Goal: Task Accomplishment & Management: Use online tool/utility

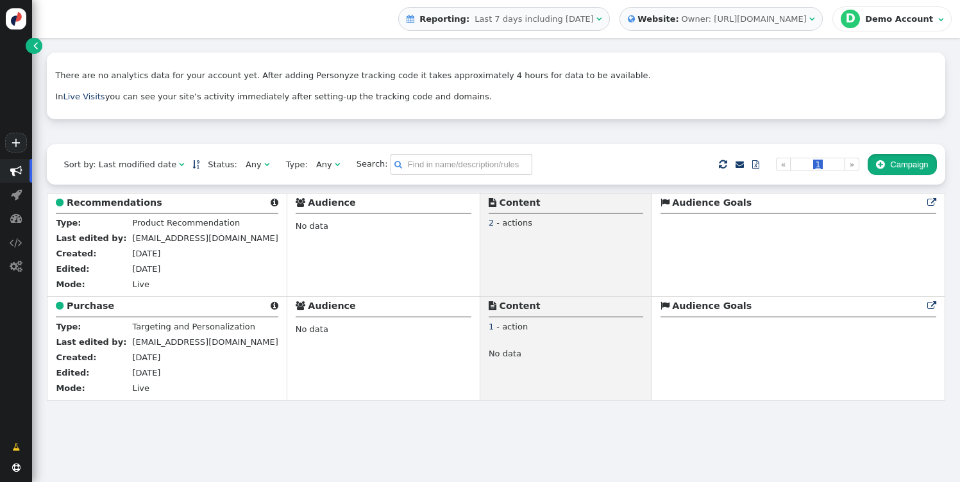
click at [907, 162] on button " Campaign" at bounding box center [901, 165] width 69 height 22
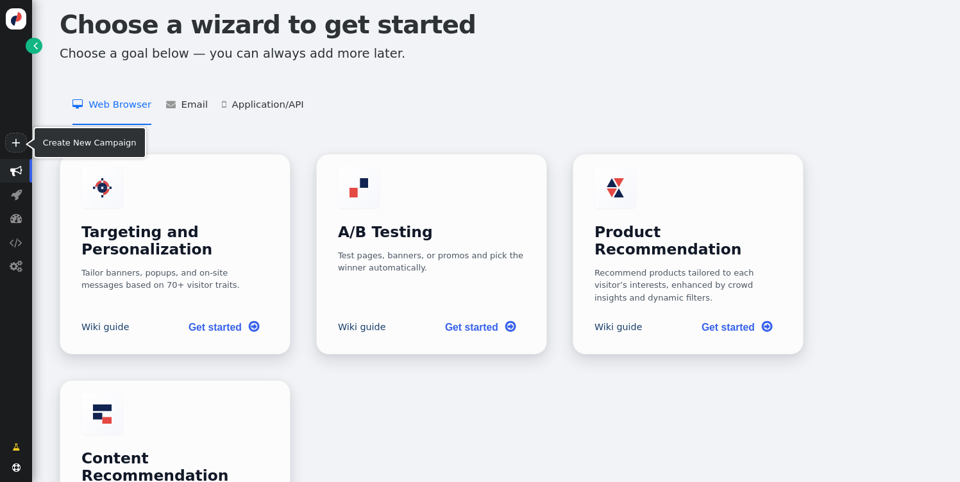
click at [16, 167] on span "" at bounding box center [16, 171] width 12 height 12
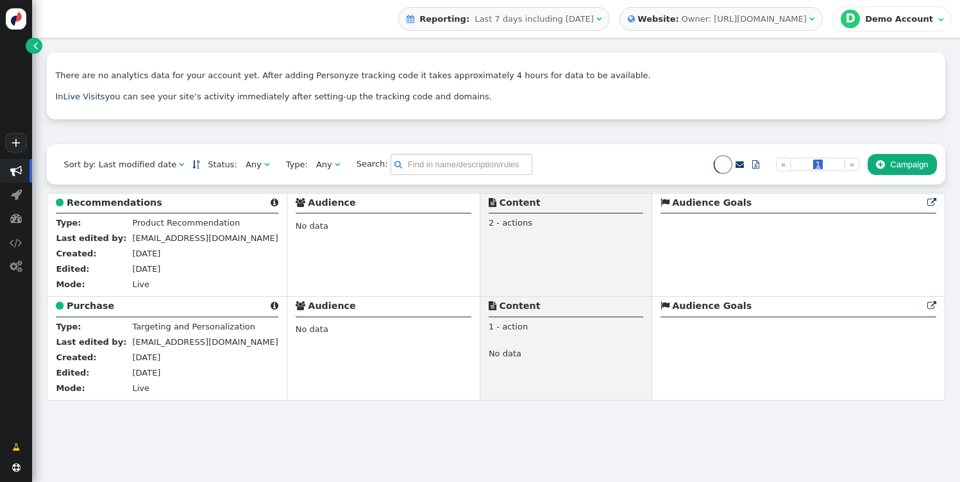
click at [782, 23] on div "Owner: https://www.nordictrack.com/" at bounding box center [743, 19] width 125 height 13
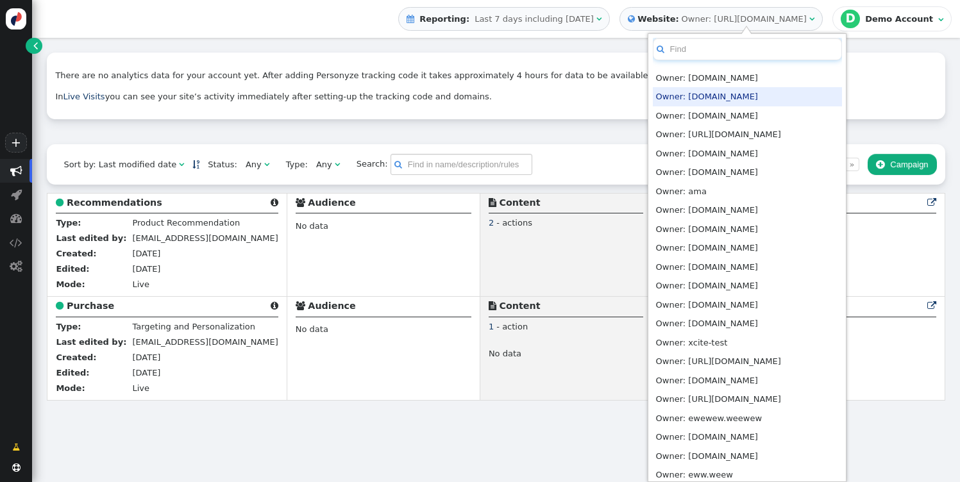
click at [761, 51] on input "text" at bounding box center [747, 49] width 189 height 22
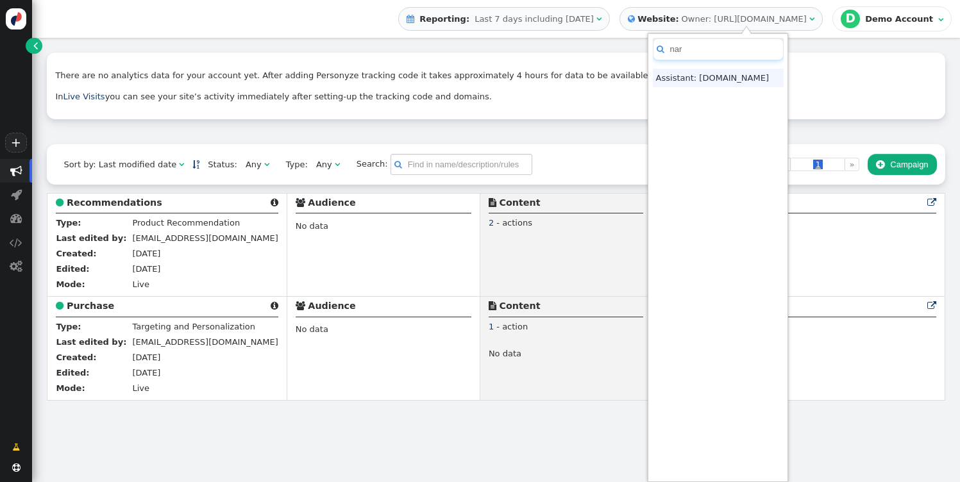
type input "nar"
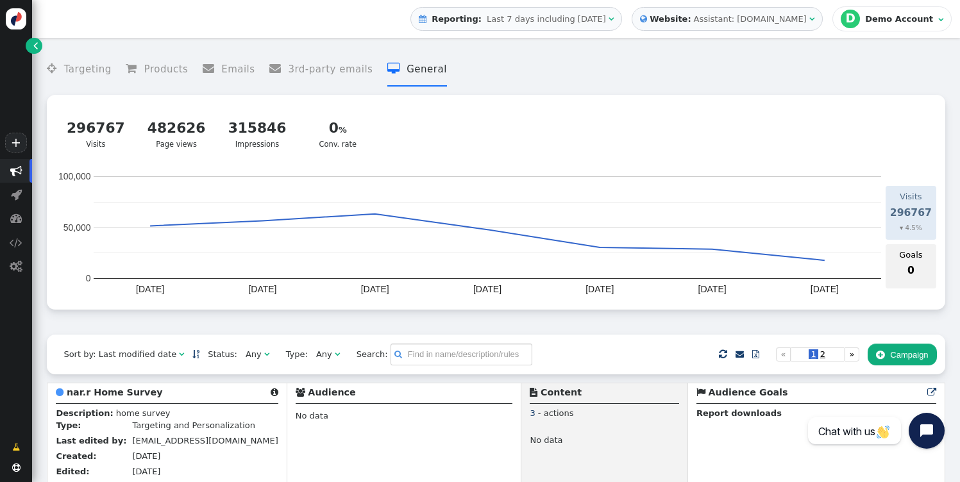
click at [687, 315] on div " Targeting  Products  Emails  3rd-party emails  General ? Visits  296767 …" at bounding box center [496, 189] width 898 height 290
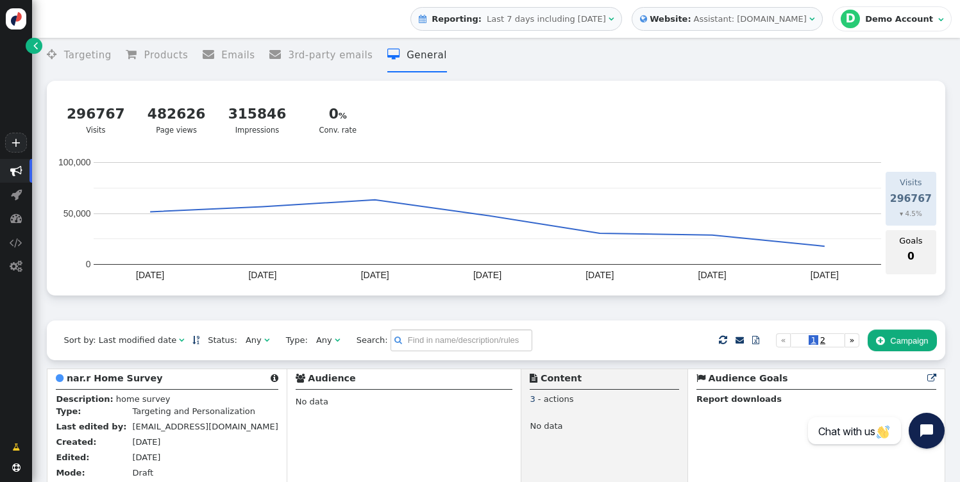
scroll to position [21, 0]
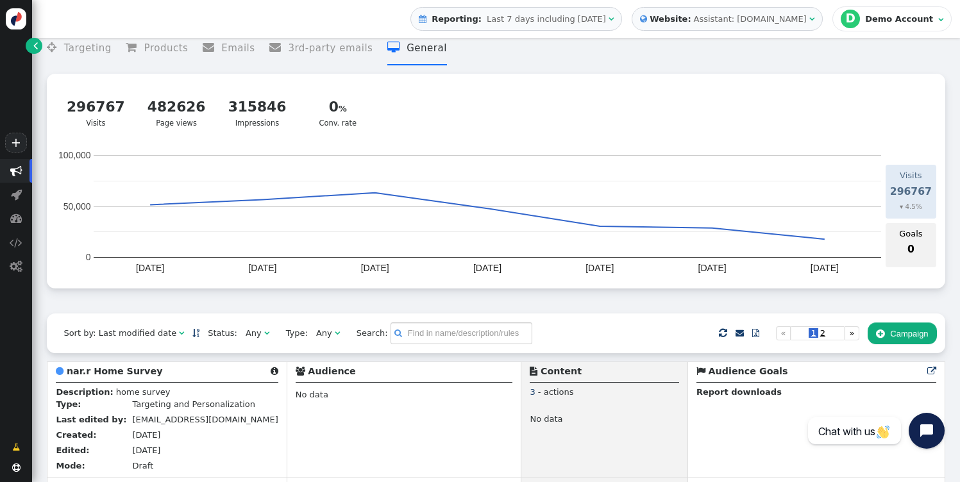
click at [903, 344] on button " Campaign" at bounding box center [901, 333] width 69 height 22
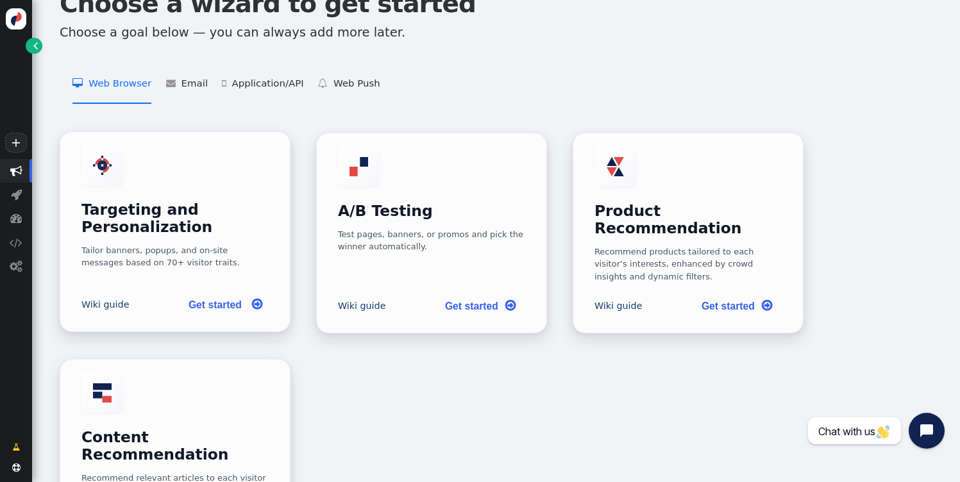
click at [163, 210] on h3 "Targeting and Personalization" at bounding box center [175, 218] width 188 height 35
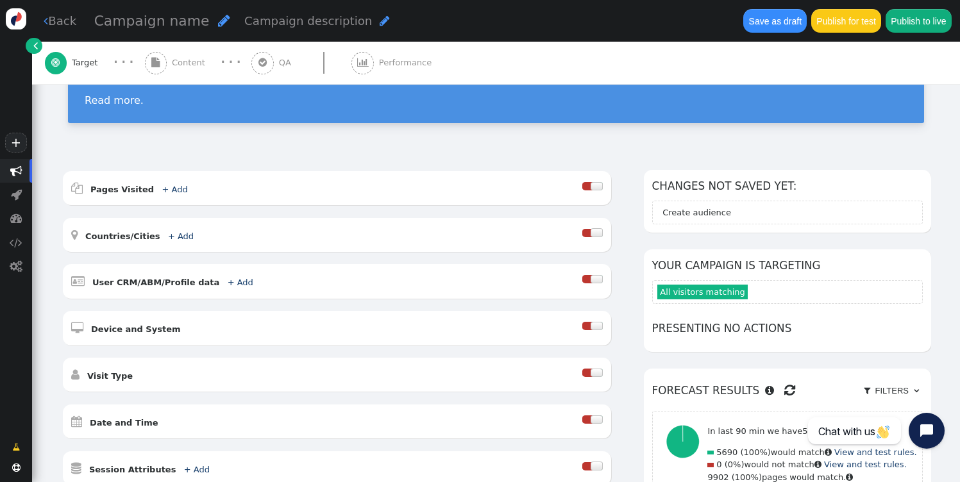
scroll to position [105, 0]
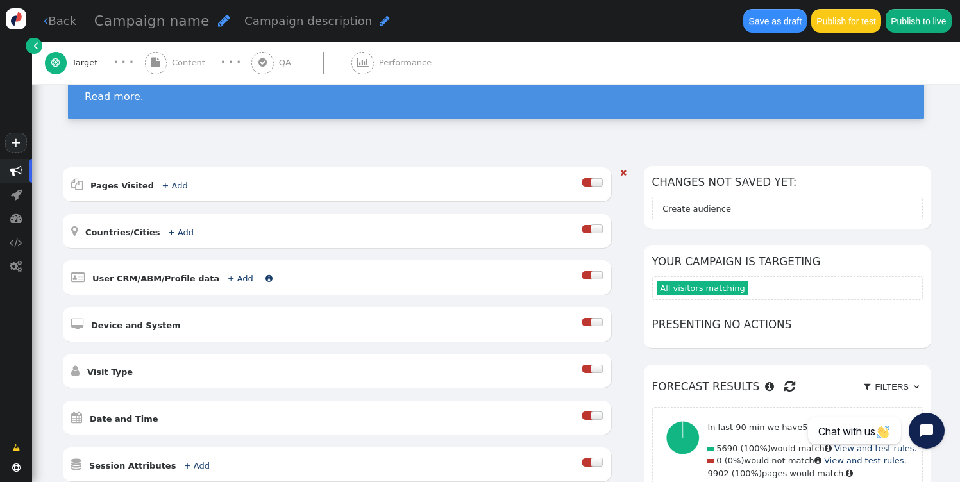
click at [230, 280] on link "+ Add" at bounding box center [241, 279] width 26 height 10
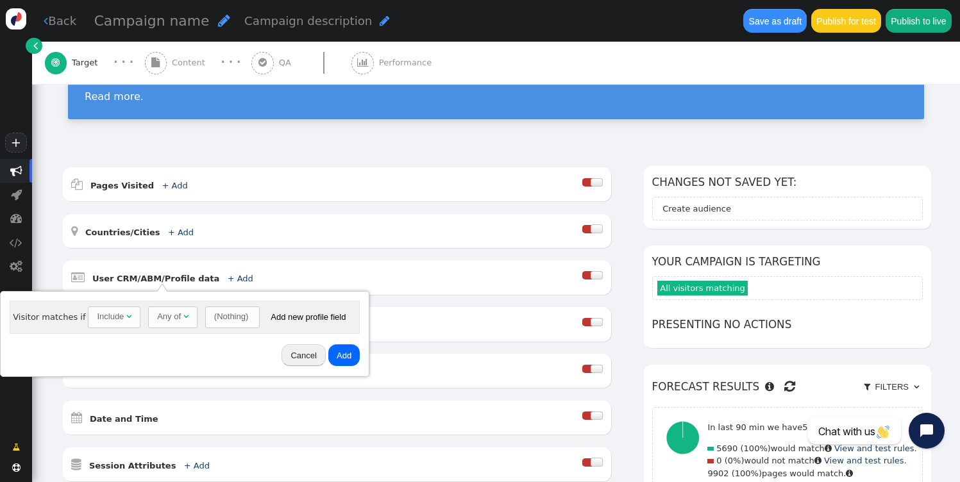
click at [233, 317] on div "(Nothing)" at bounding box center [231, 316] width 34 height 13
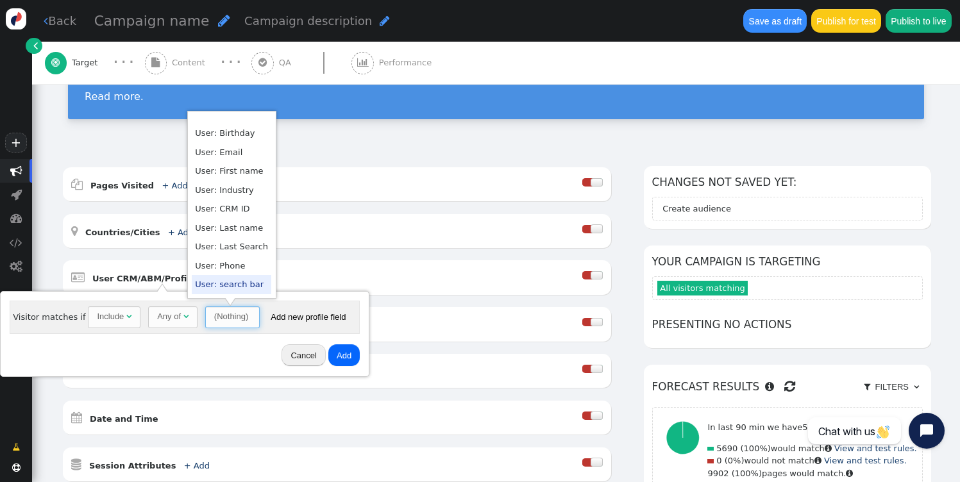
click at [215, 368] on div "Cancel Add" at bounding box center [185, 355] width 360 height 33
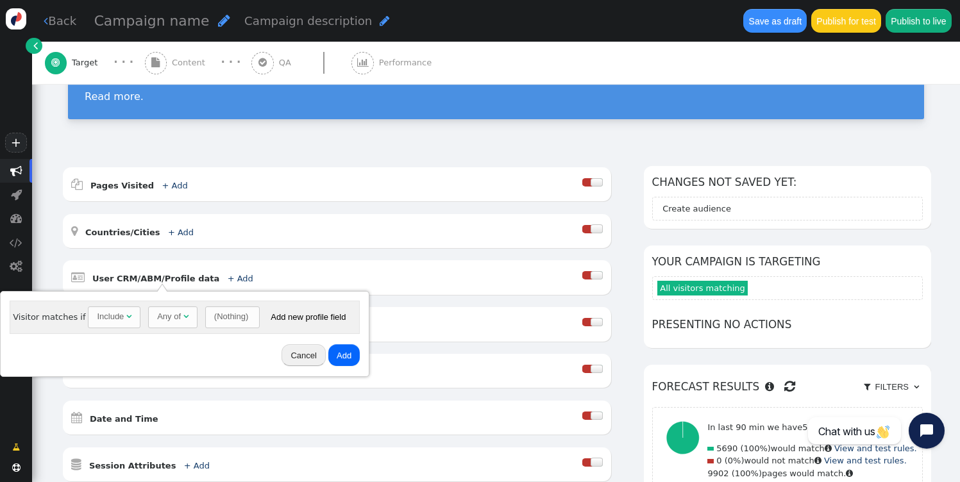
click at [297, 361] on button "Cancel" at bounding box center [303, 355] width 44 height 22
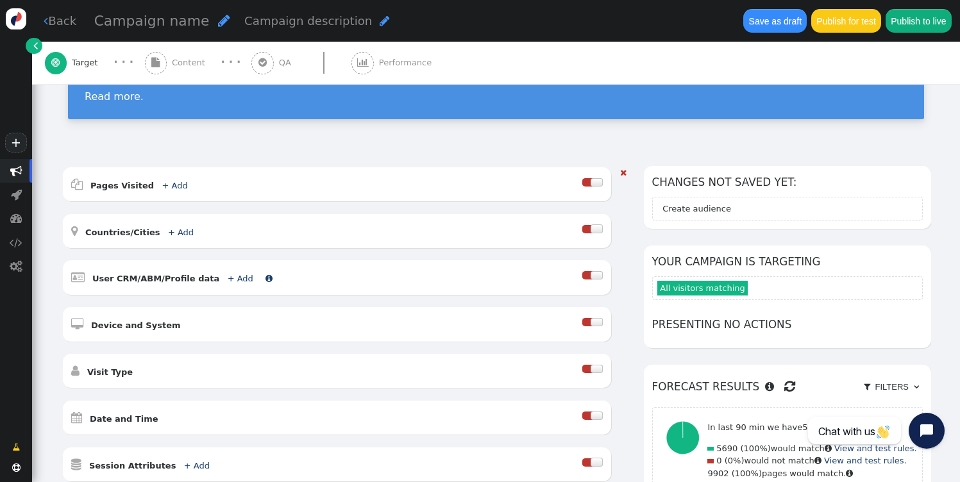
click at [228, 280] on link "+ Add" at bounding box center [241, 279] width 26 height 10
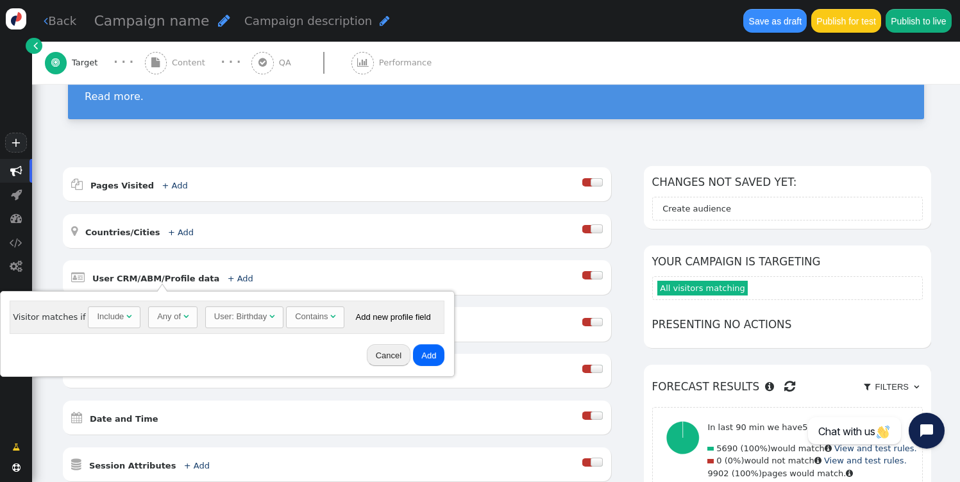
click at [232, 311] on div "User: Birthday" at bounding box center [240, 316] width 53 height 13
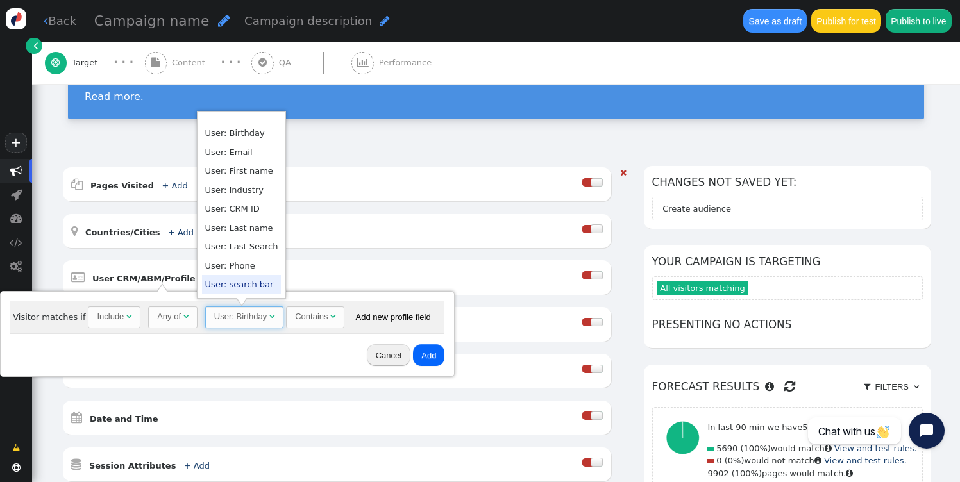
click at [331, 271] on div " User CRM/ABM/Profile data + Add " at bounding box center [327, 277] width 512 height 17
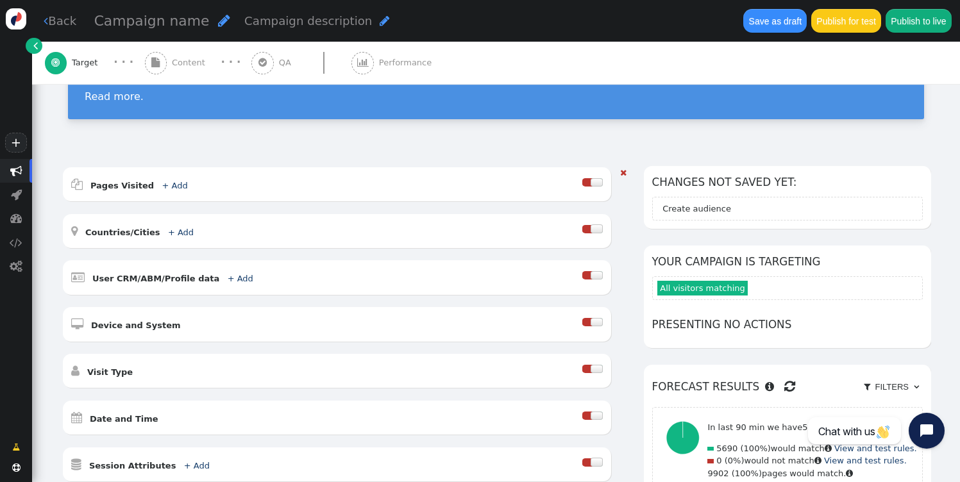
click at [188, 423] on div " Date and Time " at bounding box center [327, 417] width 512 height 17
click at [602, 414] on div at bounding box center [592, 416] width 20 height 8
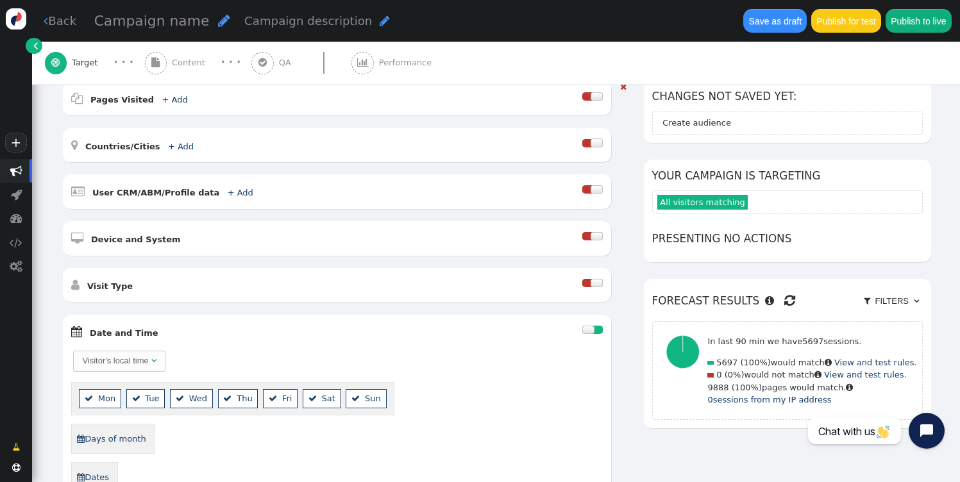
scroll to position [386, 0]
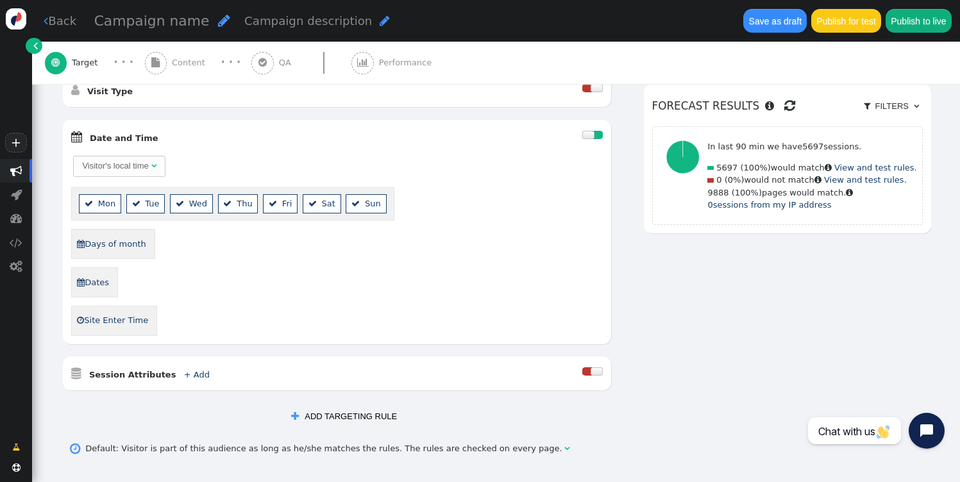
click at [387, 418] on button " ADD TARGETING RULE" at bounding box center [344, 416] width 122 height 22
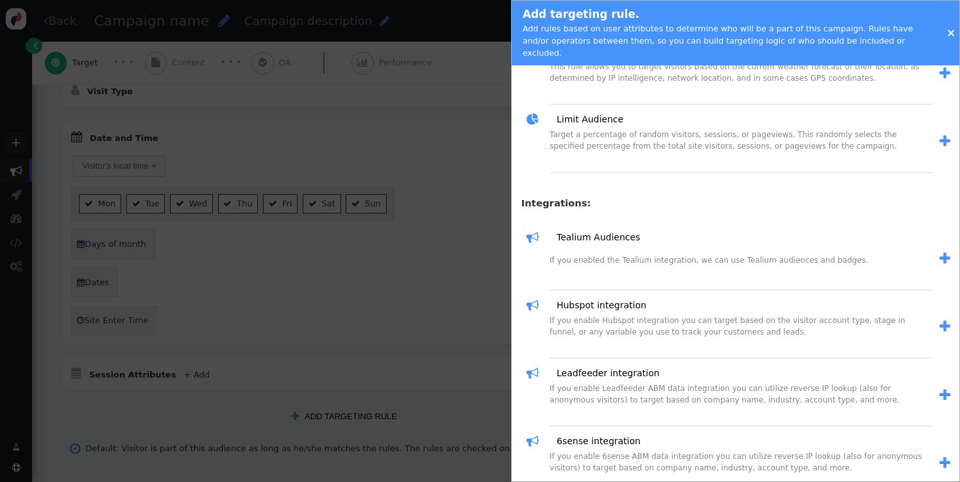
scroll to position [1560, 0]
click at [476, 299] on div at bounding box center [480, 241] width 960 height 482
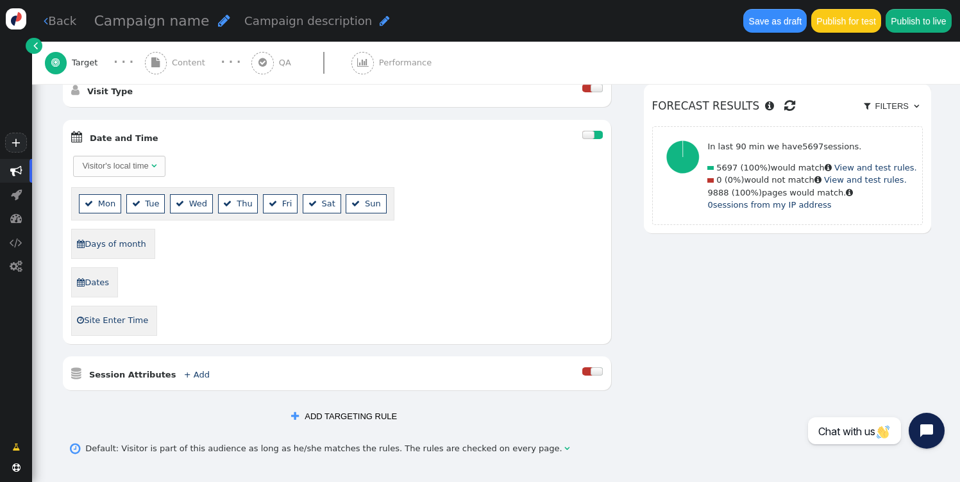
click at [136, 144] on div " Date and Time " at bounding box center [327, 136] width 512 height 17
click at [135, 142] on div " Date and Time " at bounding box center [327, 136] width 512 height 17
click at [135, 137] on b "Date and Time" at bounding box center [124, 138] width 69 height 10
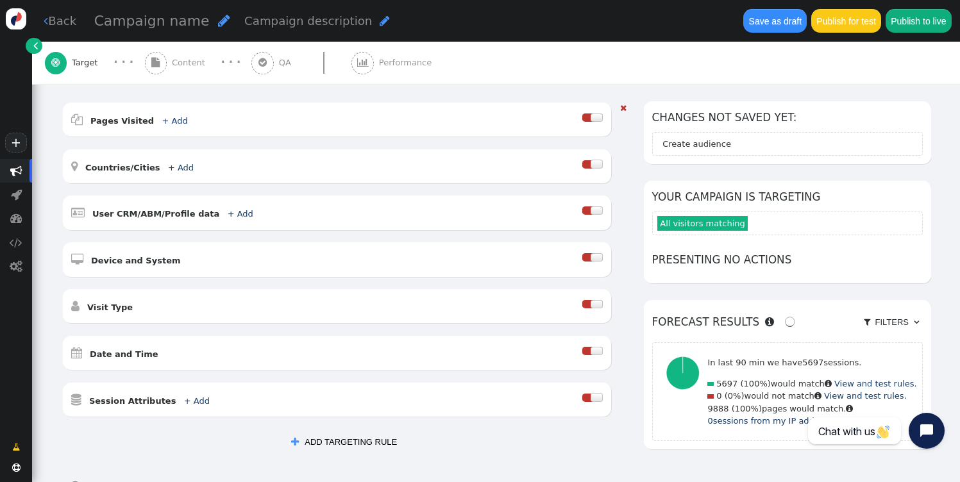
scroll to position [142, 0]
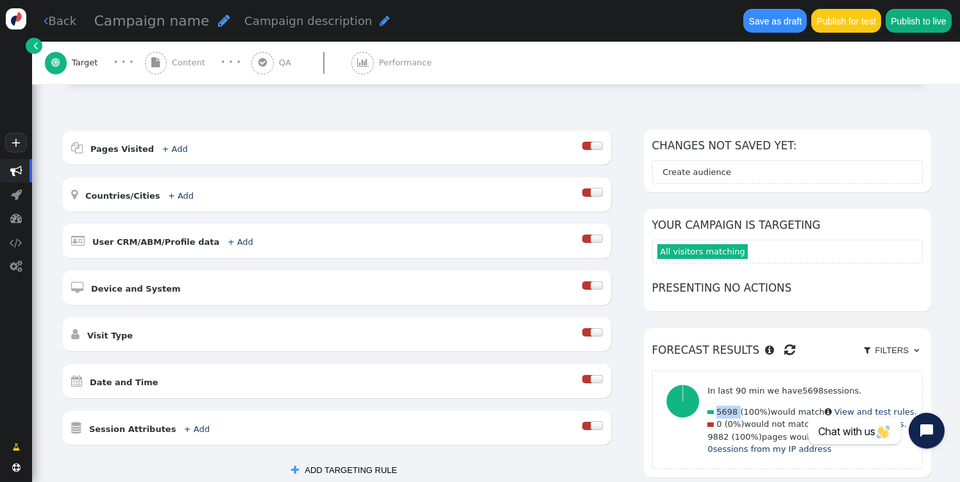
drag, startPoint x: 749, startPoint y: 414, endPoint x: 727, endPoint y: 410, distance: 22.8
click at [727, 410] on div "In last 90 min we have 5698 sessions. 5698 (100%) would match  View and test r…" at bounding box center [811, 420] width 209 height 88
click at [727, 410] on span "5698" at bounding box center [726, 412] width 21 height 10
click at [726, 410] on span "5698" at bounding box center [726, 412] width 21 height 10
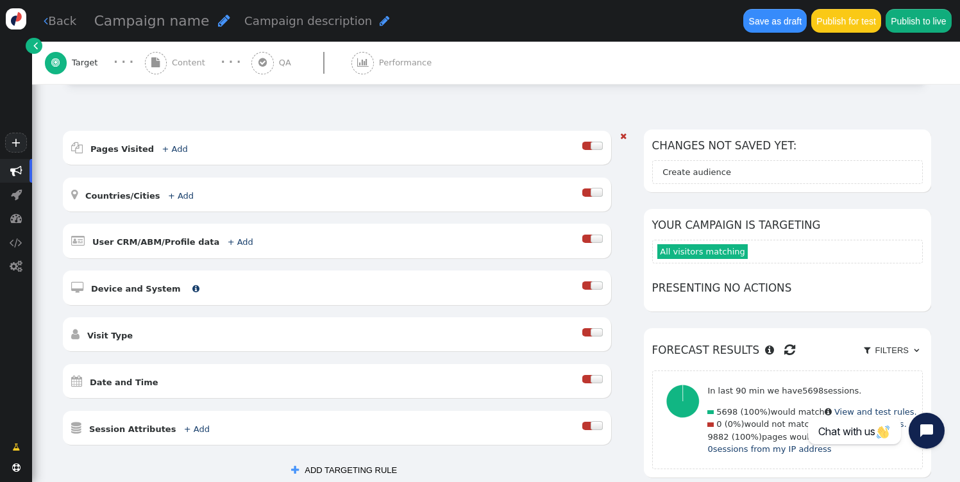
click at [127, 287] on b "Device and System" at bounding box center [136, 289] width 90 height 10
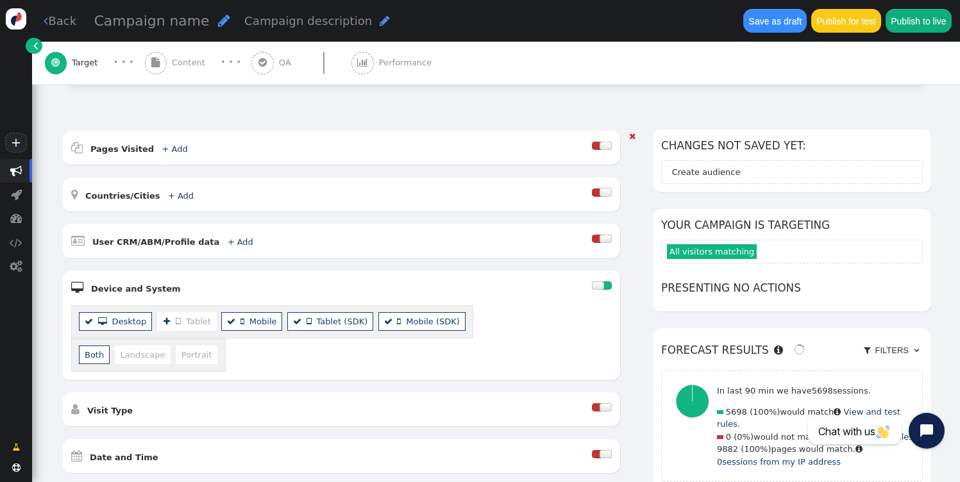
click at [194, 319] on li "  Tablet" at bounding box center [187, 321] width 60 height 19
click at [252, 319] on li "  Mobile" at bounding box center [251, 321] width 61 height 19
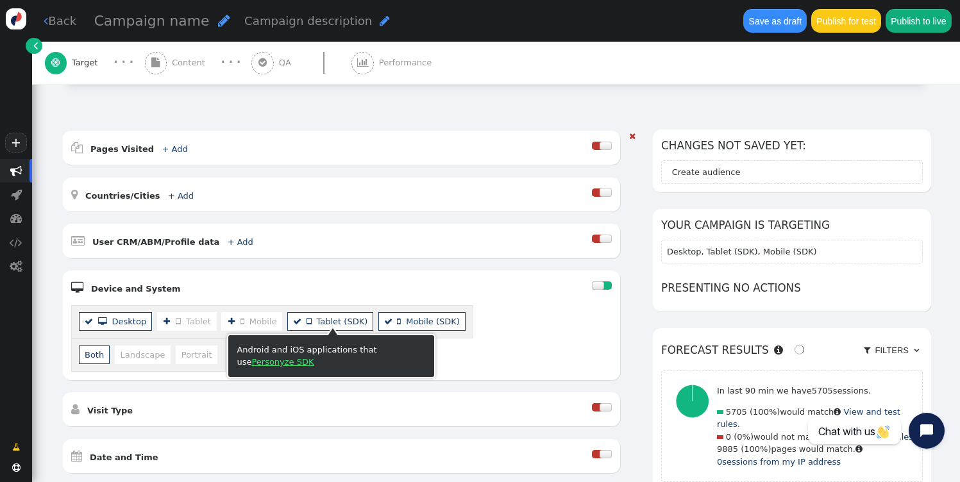
click at [319, 319] on span " Tablet (SDK)" at bounding box center [337, 322] width 62 height 10
click at [410, 323] on span " Mobile (SDK)" at bounding box center [428, 322] width 63 height 10
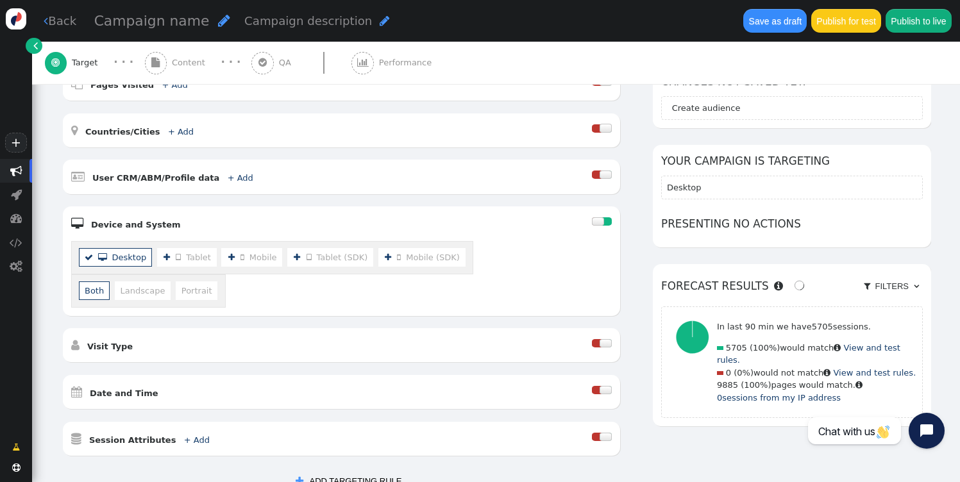
scroll to position [224, 0]
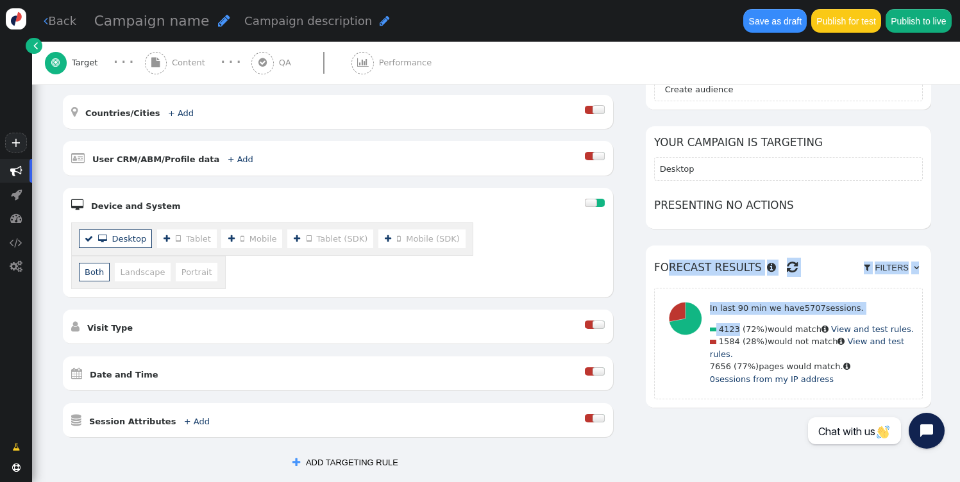
drag, startPoint x: 722, startPoint y: 331, endPoint x: 738, endPoint y: 330, distance: 16.1
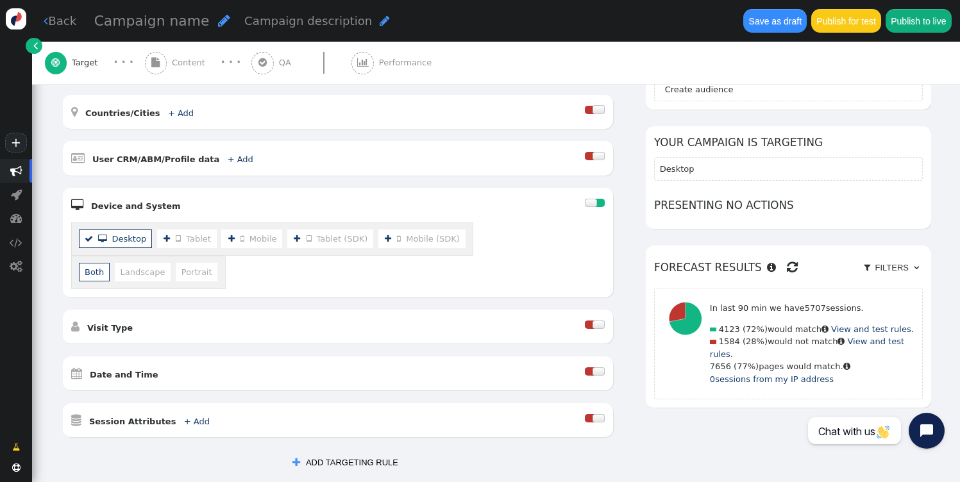
click at [729, 328] on span "4123" at bounding box center [729, 329] width 21 height 10
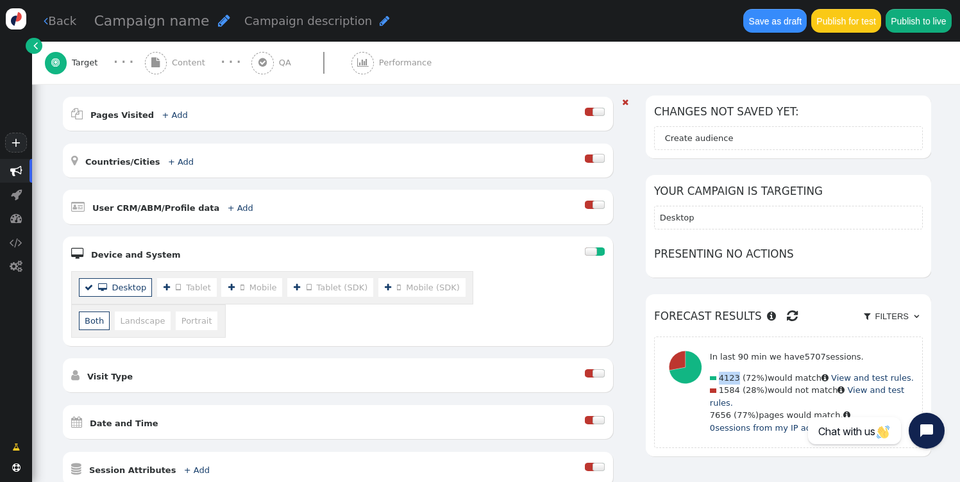
scroll to position [71, 0]
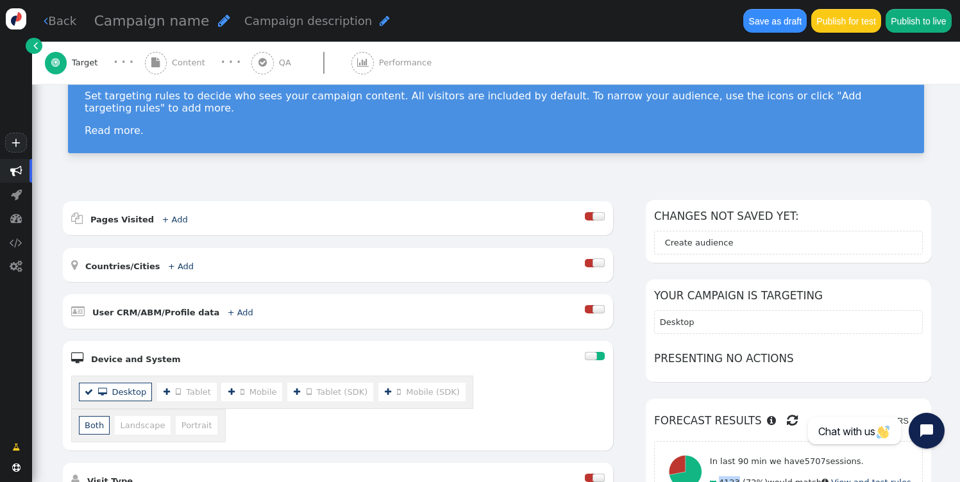
click at [191, 63] on span "Content" at bounding box center [191, 62] width 38 height 13
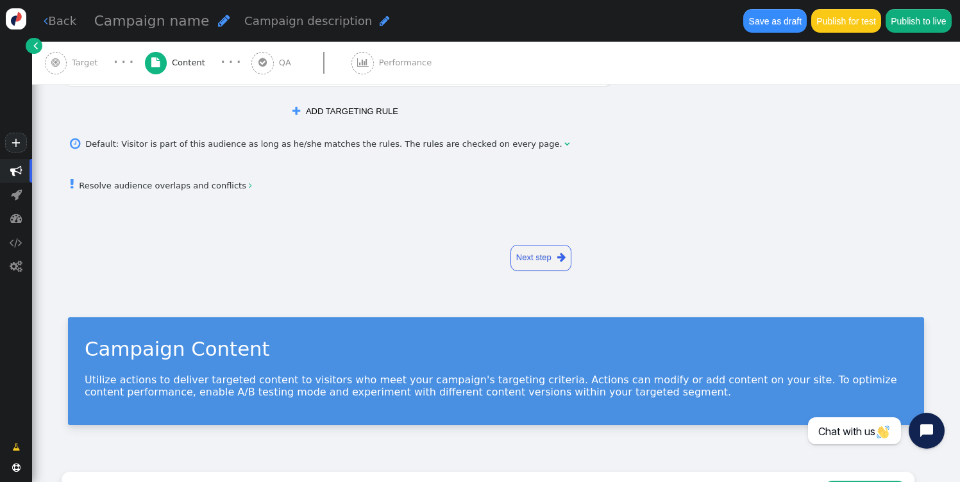
scroll to position [6, 0]
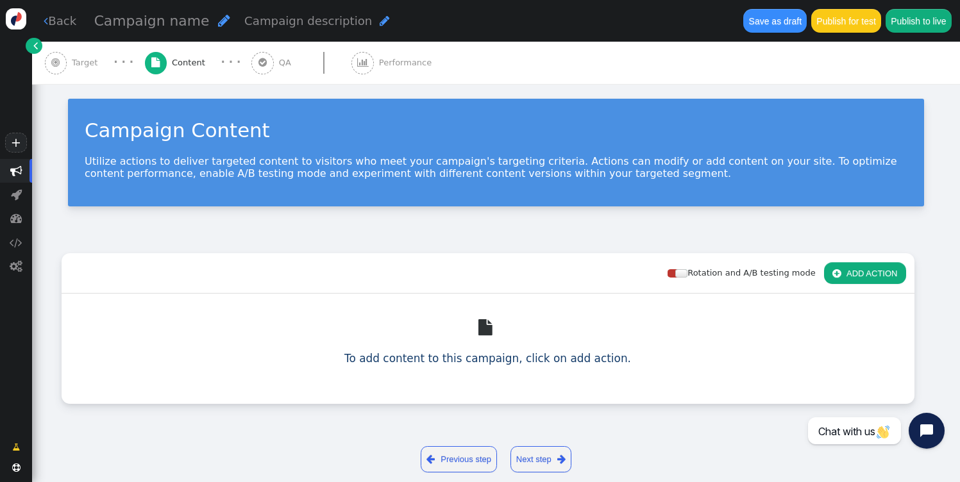
click at [886, 278] on button " ADD ACTION" at bounding box center [865, 273] width 82 height 22
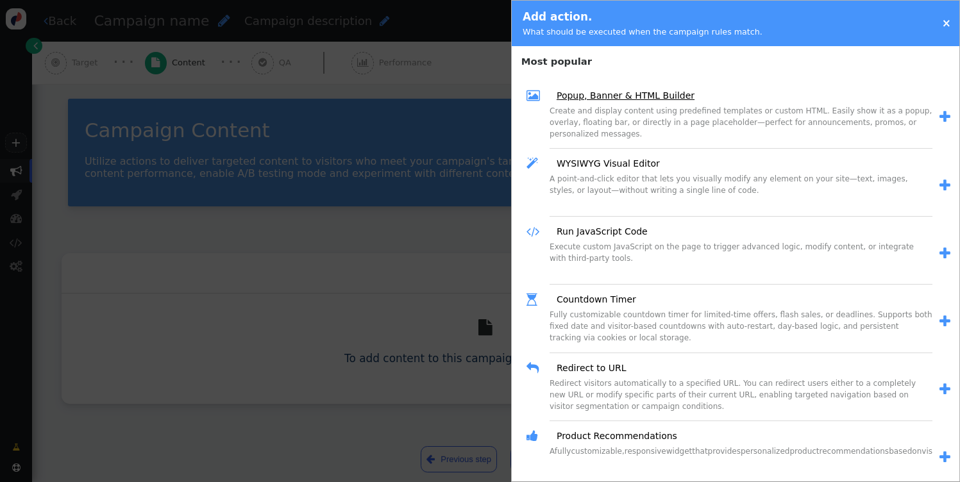
click at [612, 93] on link "Popup, Banner & HTML Builder" at bounding box center [621, 95] width 147 height 13
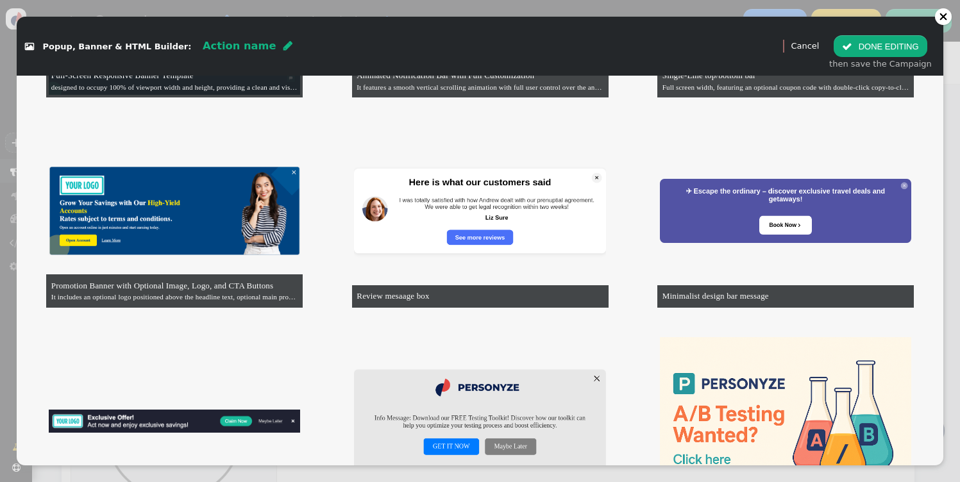
scroll to position [548, 0]
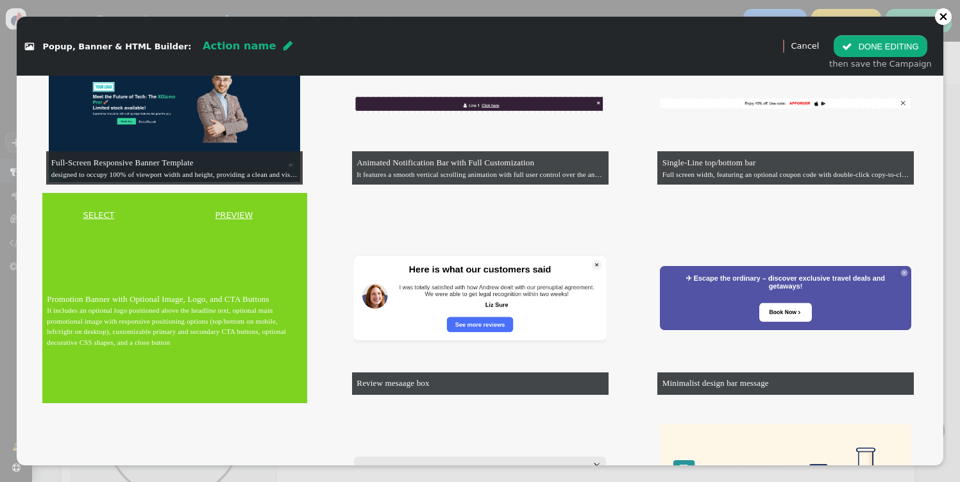
click at [110, 209] on link "SELECT" at bounding box center [98, 215] width 108 height 13
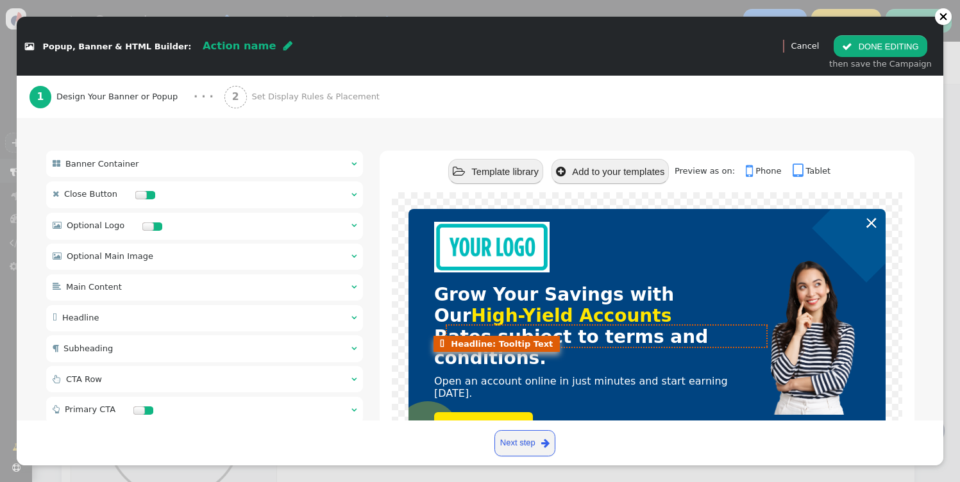
scroll to position [71, 0]
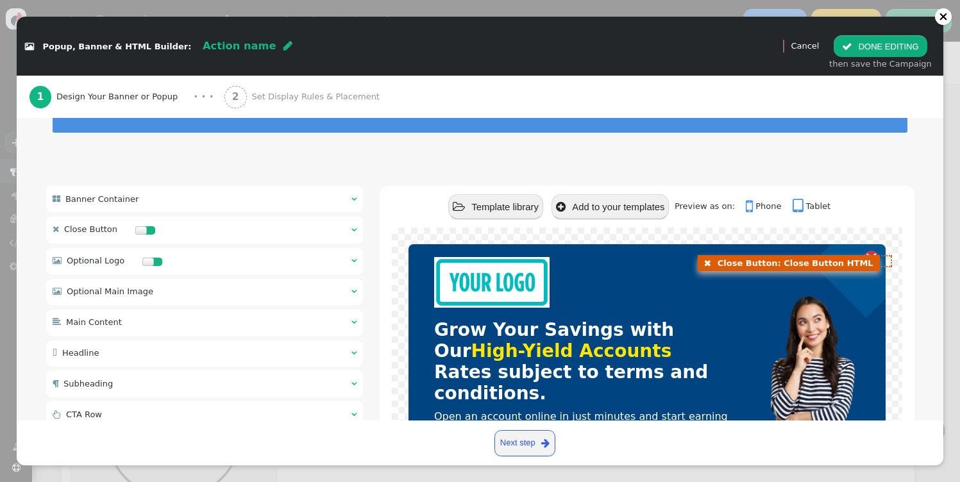
click at [868, 252] on div at bounding box center [871, 258] width 13 height 13
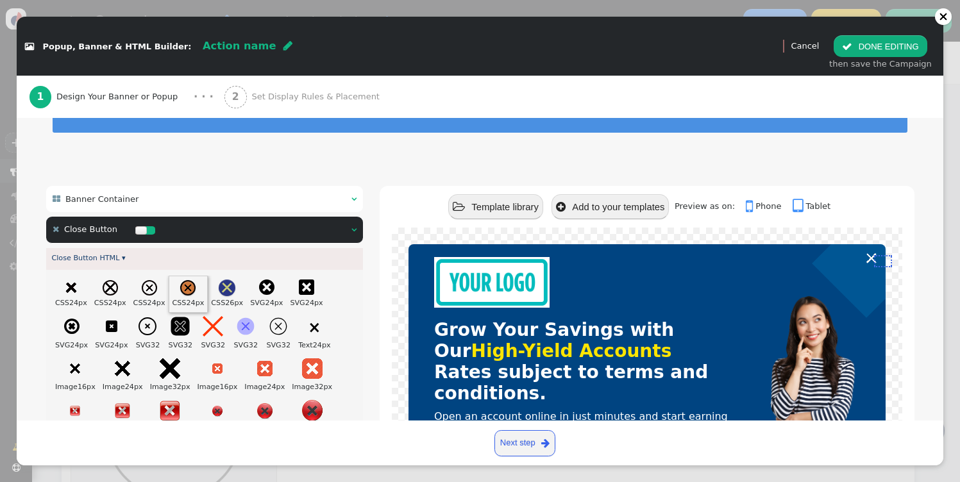
click at [196, 285] on div at bounding box center [187, 288] width 15 height 17
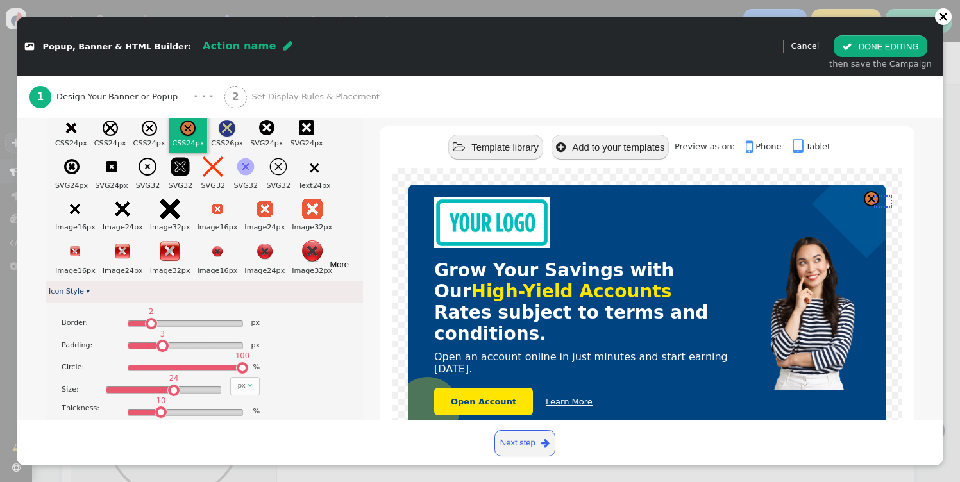
scroll to position [335, 0]
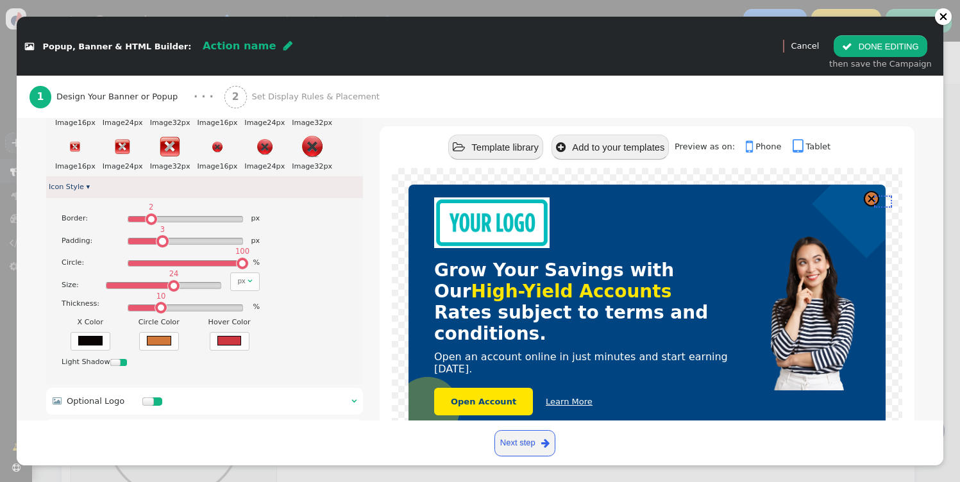
click at [203, 261] on div "100 " at bounding box center [185, 264] width 114 height 6
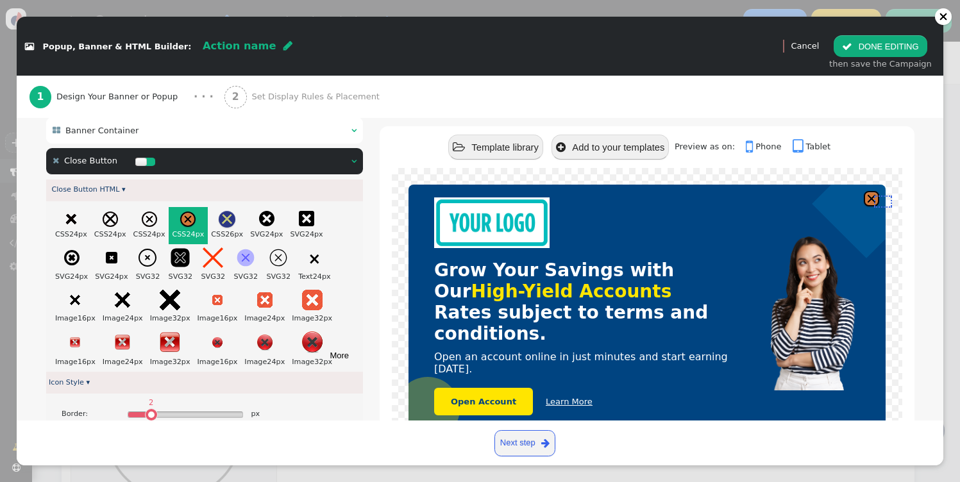
scroll to position [137, 0]
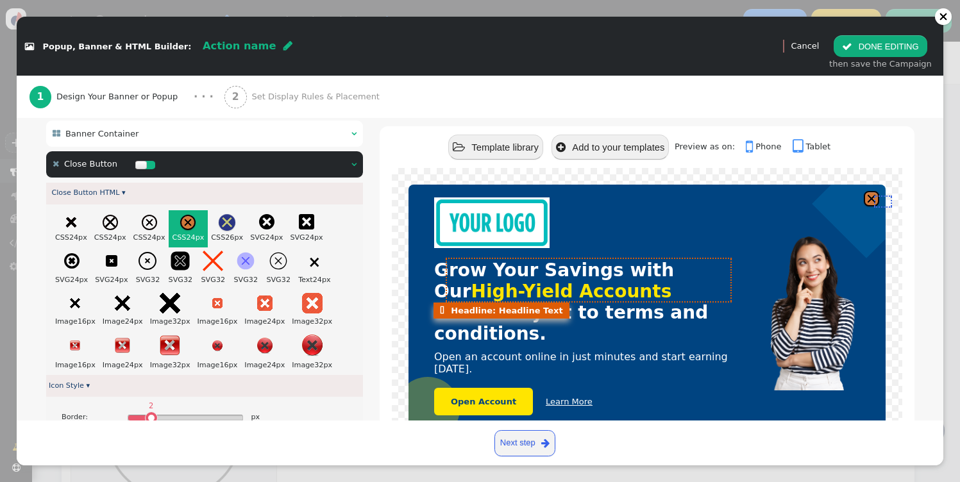
click at [510, 271] on font "Grow Your Savings with Our High-Yield Accounts" at bounding box center [554, 281] width 240 height 42
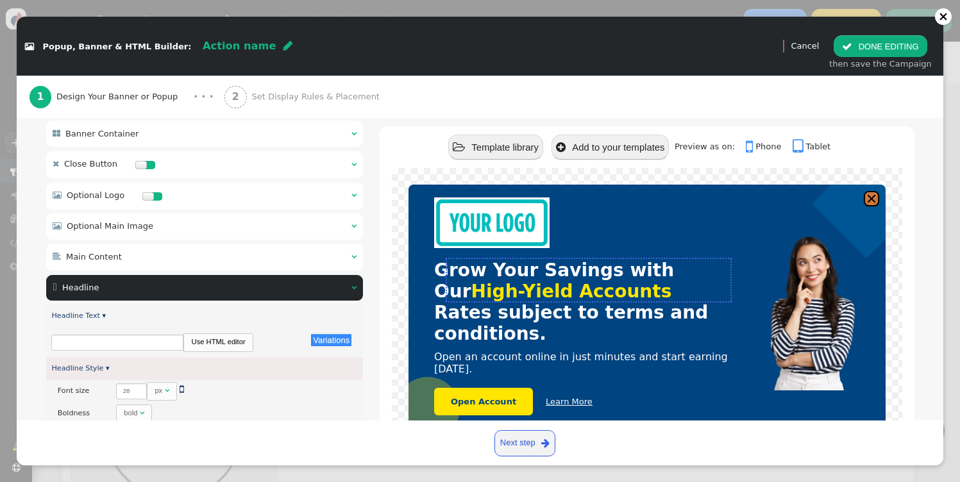
type input "Rates subject to terms and conditions."
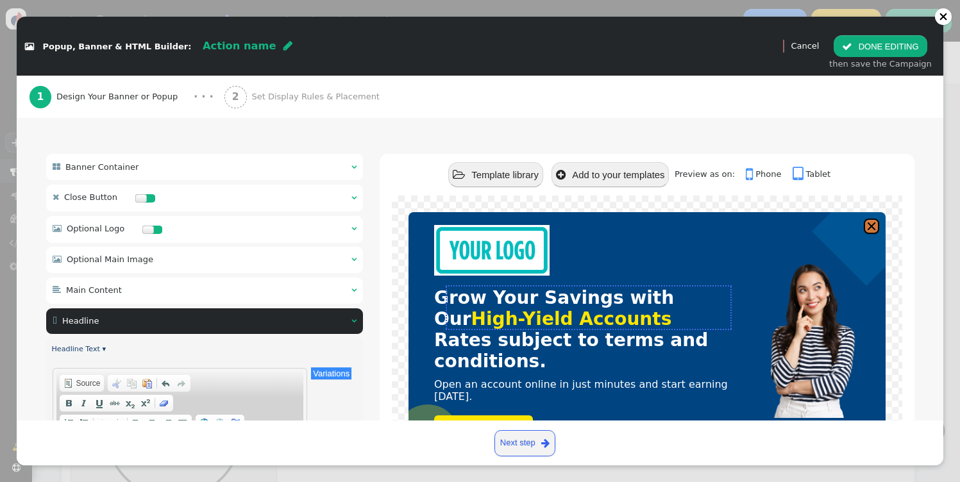
scroll to position [202, 0]
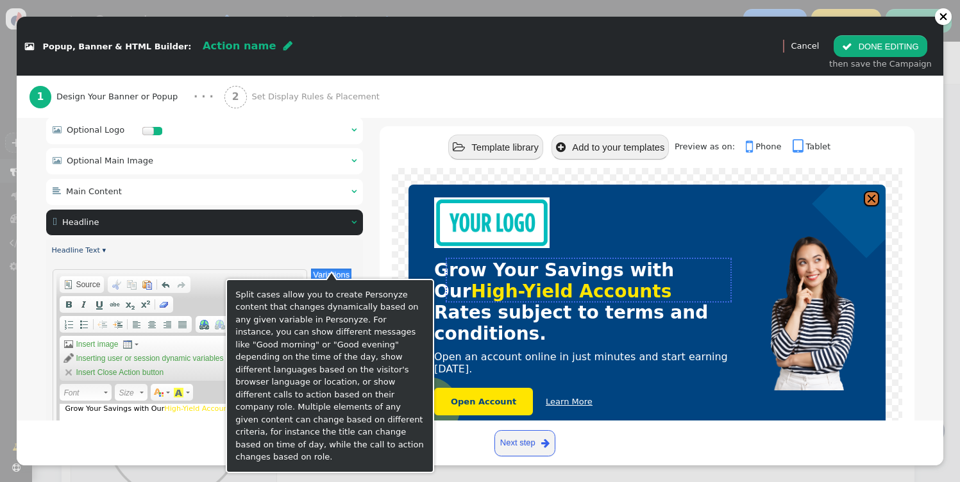
click at [328, 269] on button "Variations" at bounding box center [331, 275] width 40 height 12
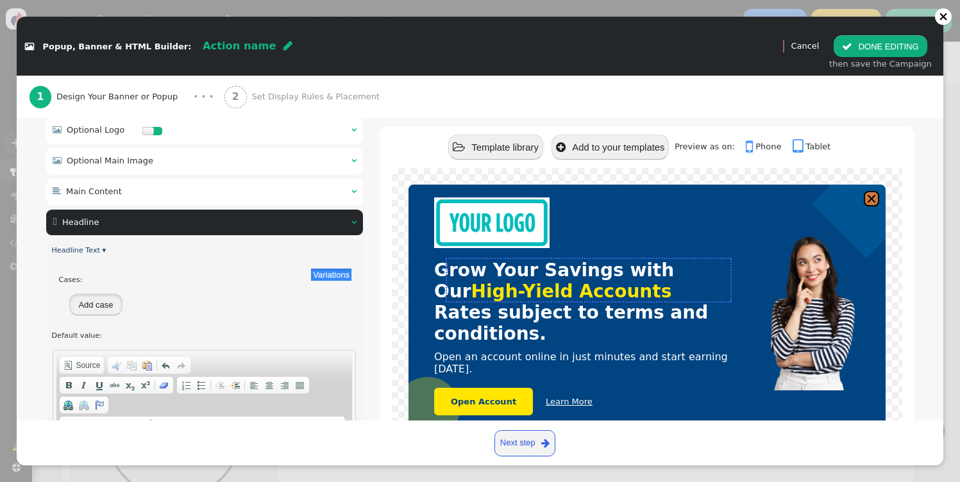
click at [104, 298] on button "Add case" at bounding box center [95, 305] width 53 height 22
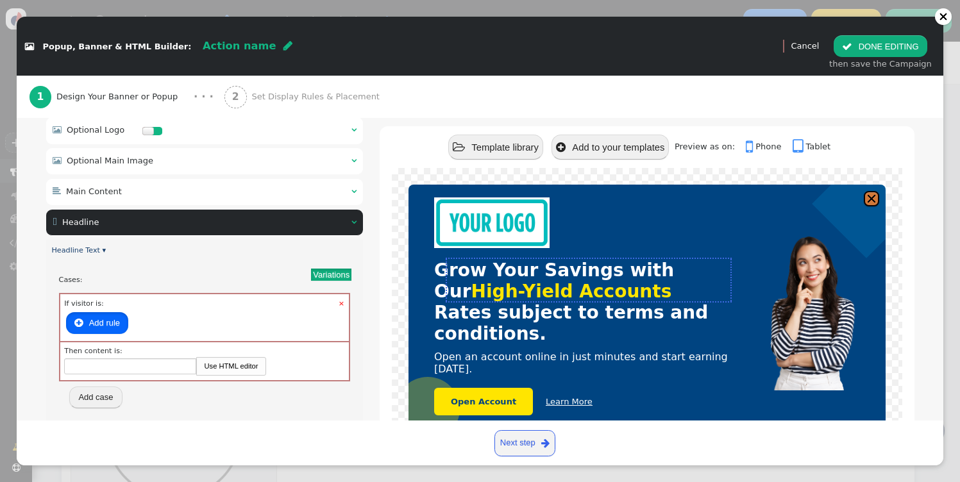
click at [110, 318] on button " Add rule" at bounding box center [97, 323] width 62 height 22
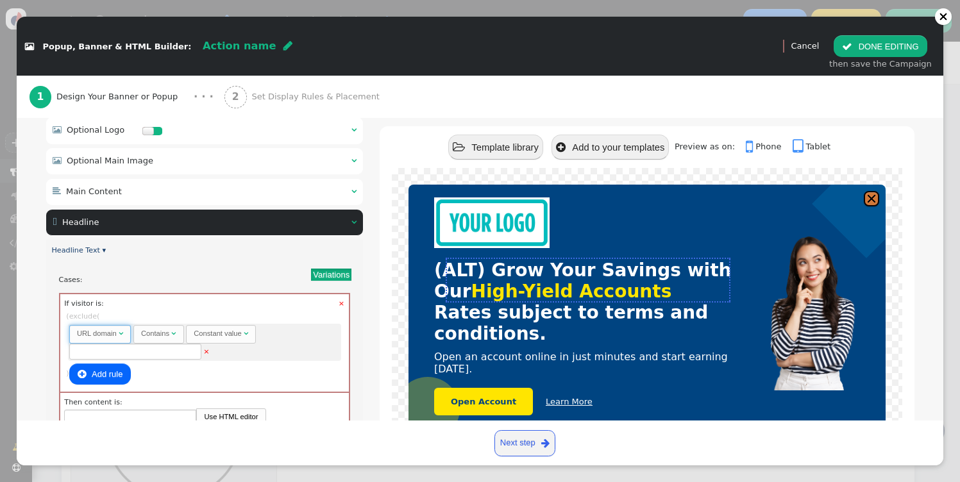
click at [123, 330] on span "" at bounding box center [121, 334] width 4 height 8
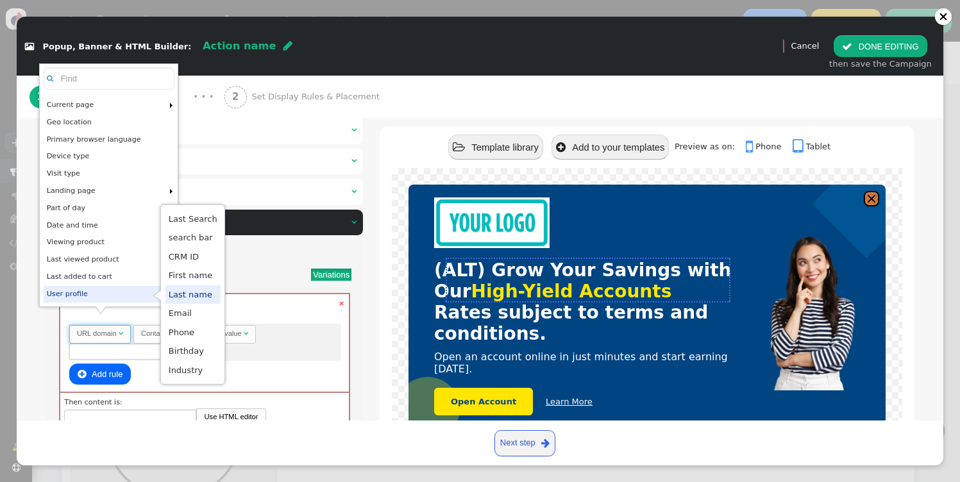
click at [280, 295] on div "× If visitor is: Rules to check on next page when previous rules have been matc…" at bounding box center [204, 342] width 288 height 97
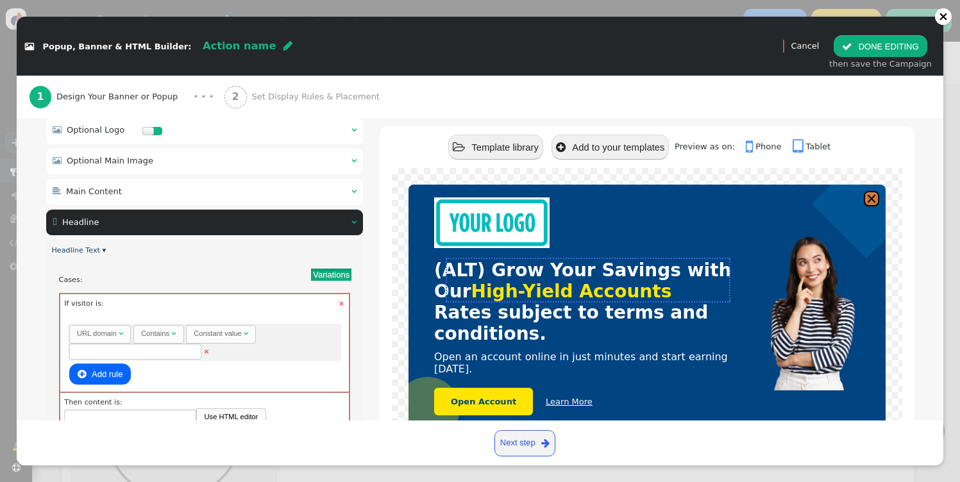
click at [343, 299] on link "×" at bounding box center [342, 304] width 6 height 11
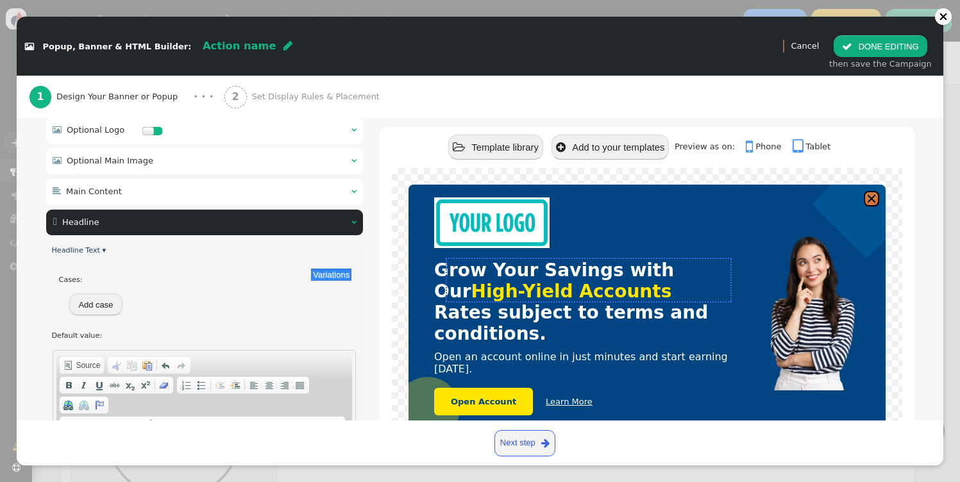
click at [251, 97] on span "Set Display Rules & Placement" at bounding box center [317, 96] width 133 height 13
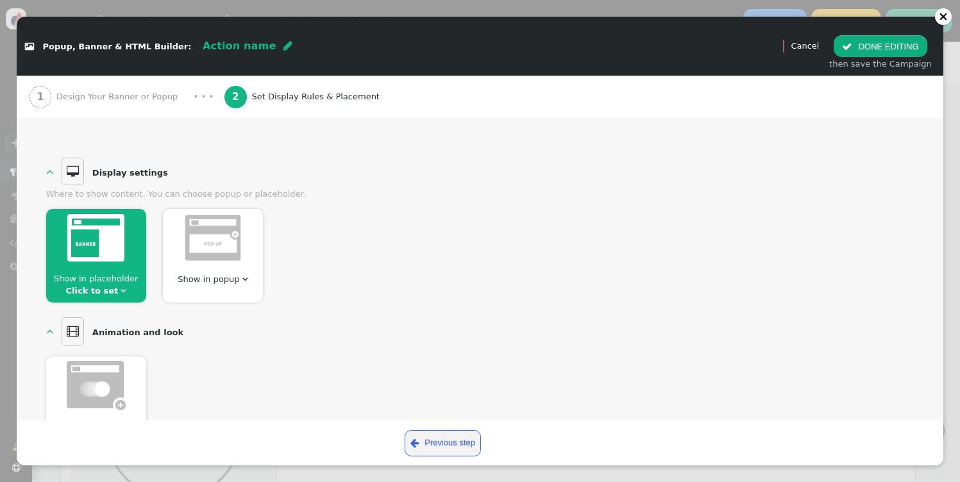
scroll to position [0, 0]
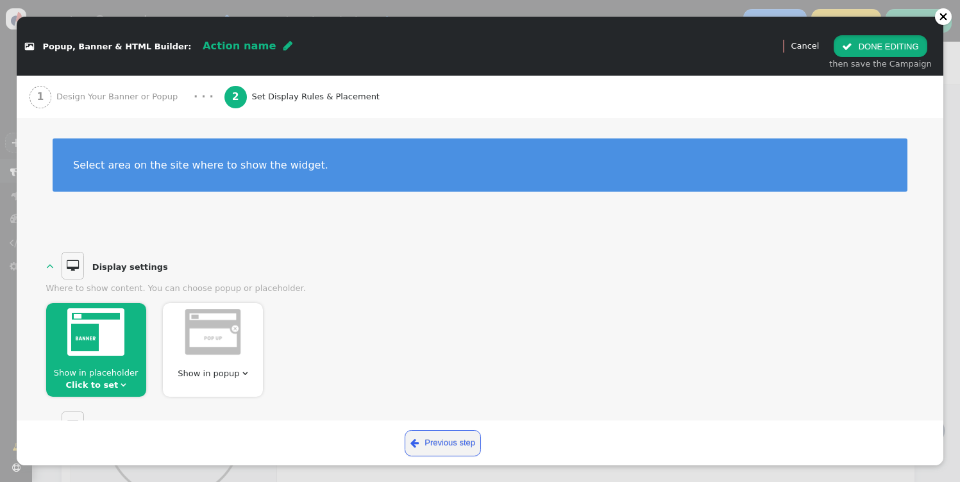
click at [899, 42] on button " DONE EDITING" at bounding box center [879, 46] width 93 height 22
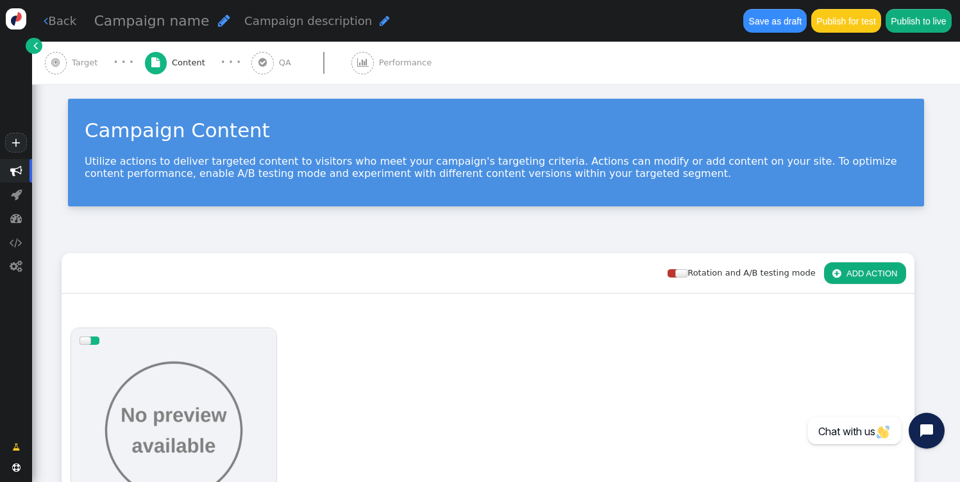
click at [868, 271] on button " ADD ACTION" at bounding box center [865, 273] width 82 height 22
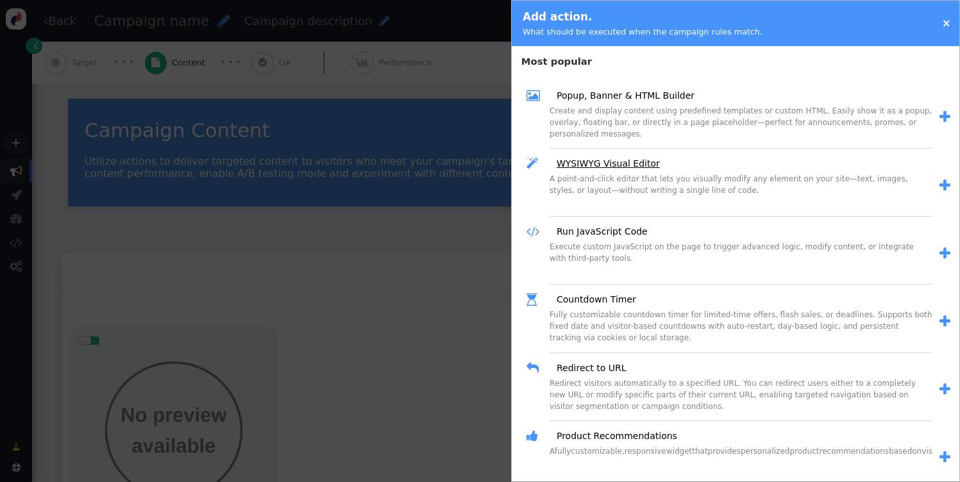
click at [606, 166] on link "WYSIWYG Visual Editor" at bounding box center [604, 163] width 112 height 13
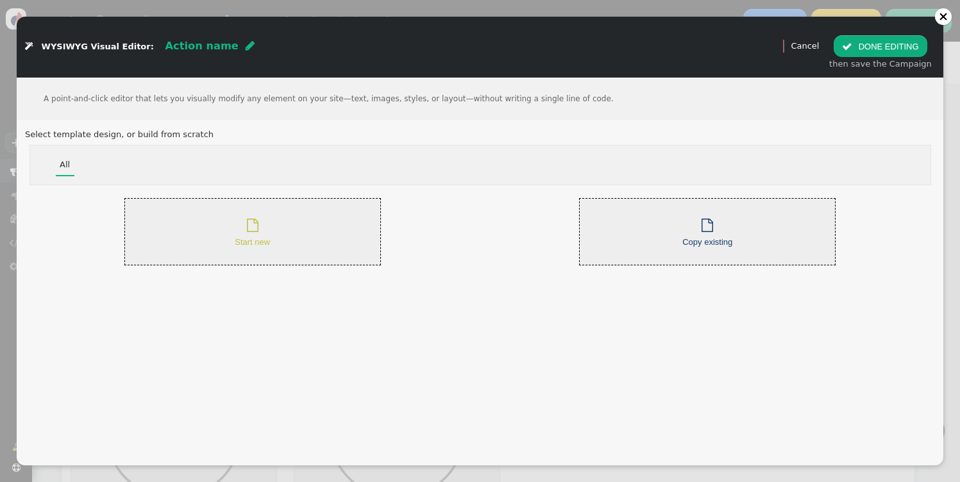
click at [319, 237] on div " Start new" at bounding box center [252, 231] width 256 height 67
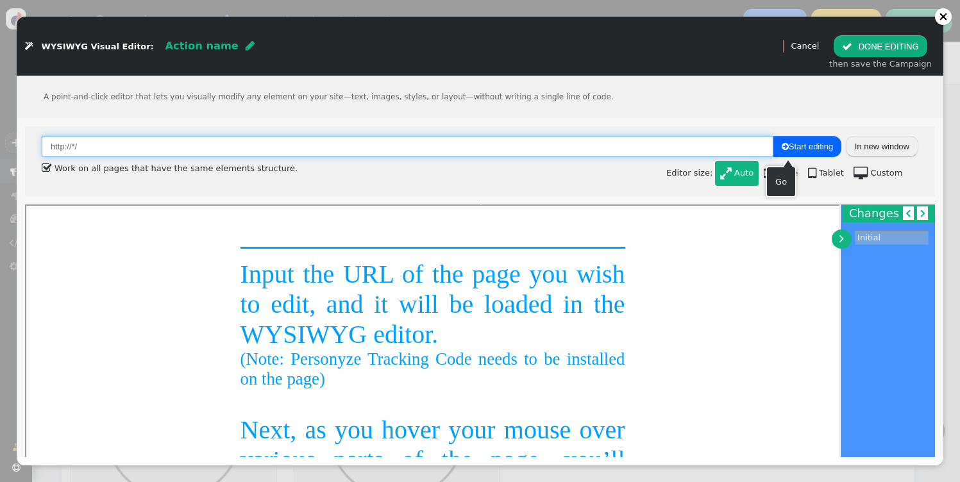
click at [496, 140] on input "http://*/" at bounding box center [407, 147] width 731 height 22
click at [169, 152] on input "http://*/" at bounding box center [407, 147] width 731 height 22
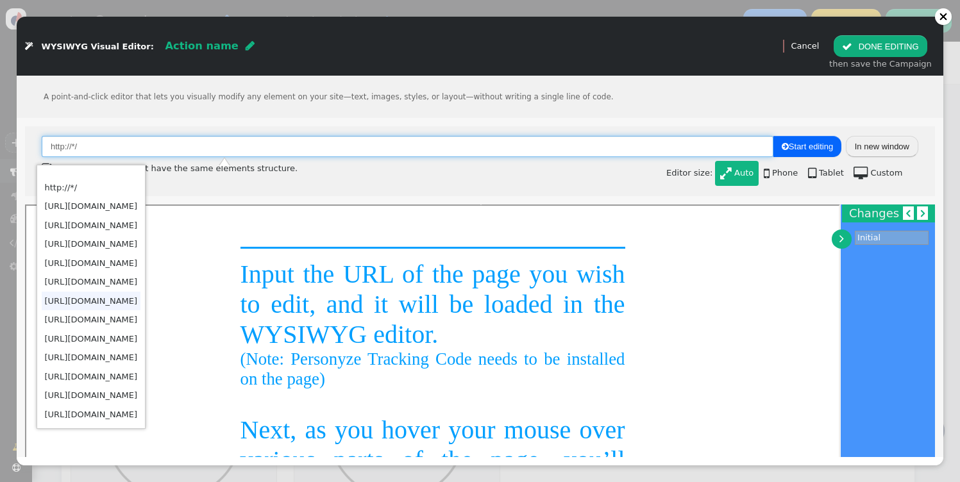
click at [137, 308] on td "[URL][DOMAIN_NAME]" at bounding box center [91, 301] width 99 height 19
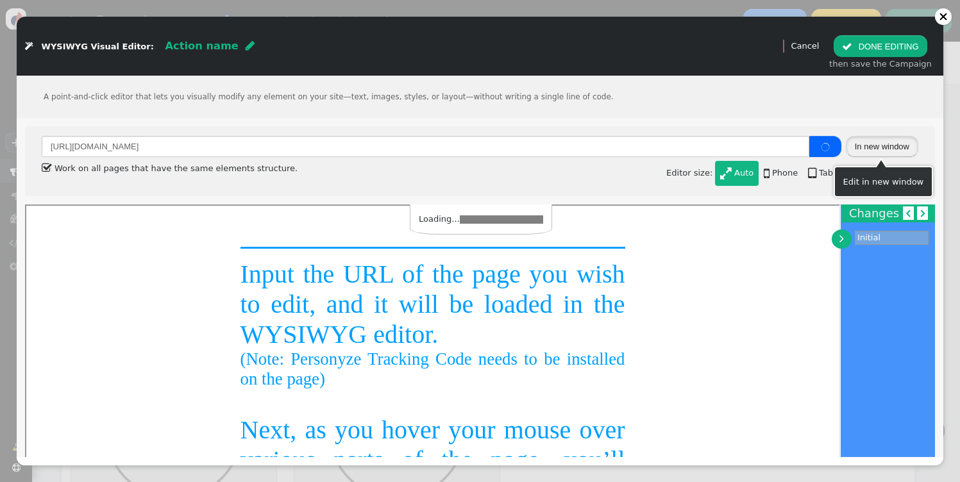
click at [889, 150] on button "In new window" at bounding box center [882, 147] width 72 height 22
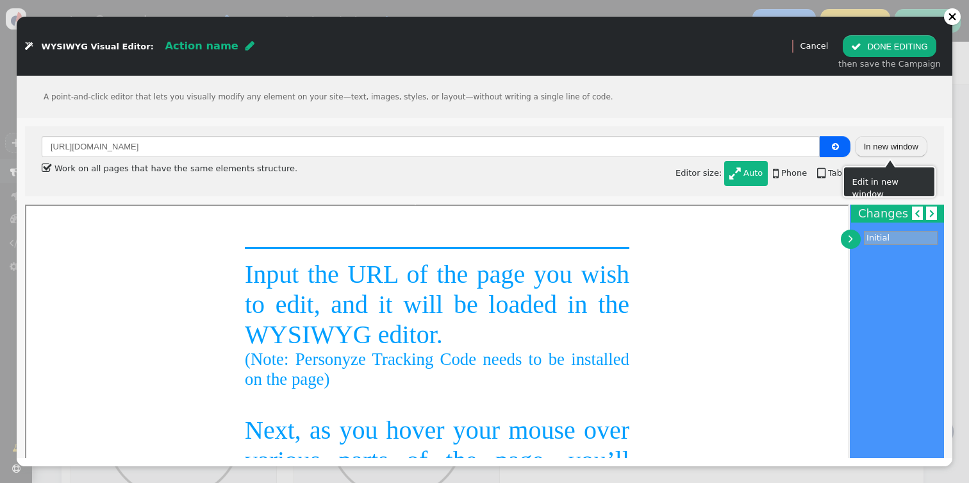
click at [907, 142] on button "In new window" at bounding box center [891, 147] width 72 height 22
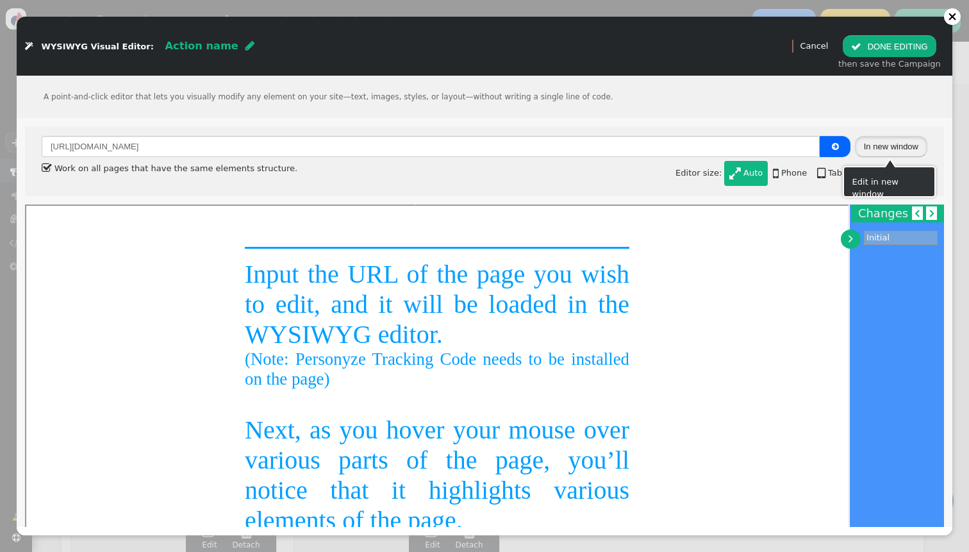
click at [889, 147] on button "In new window" at bounding box center [891, 147] width 72 height 22
type input "[URL][DOMAIN_NAME]"
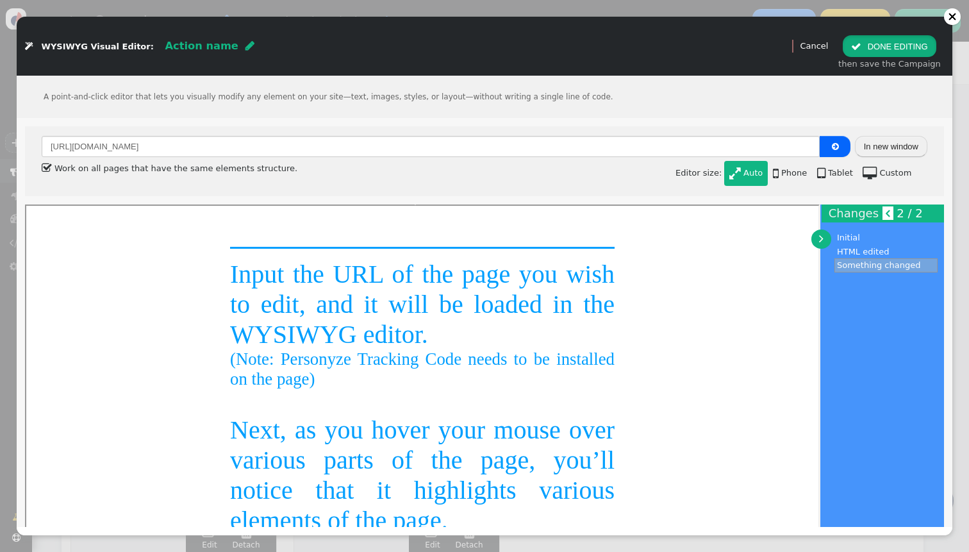
click at [886, 45] on button " DONE EDITING" at bounding box center [889, 46] width 93 height 22
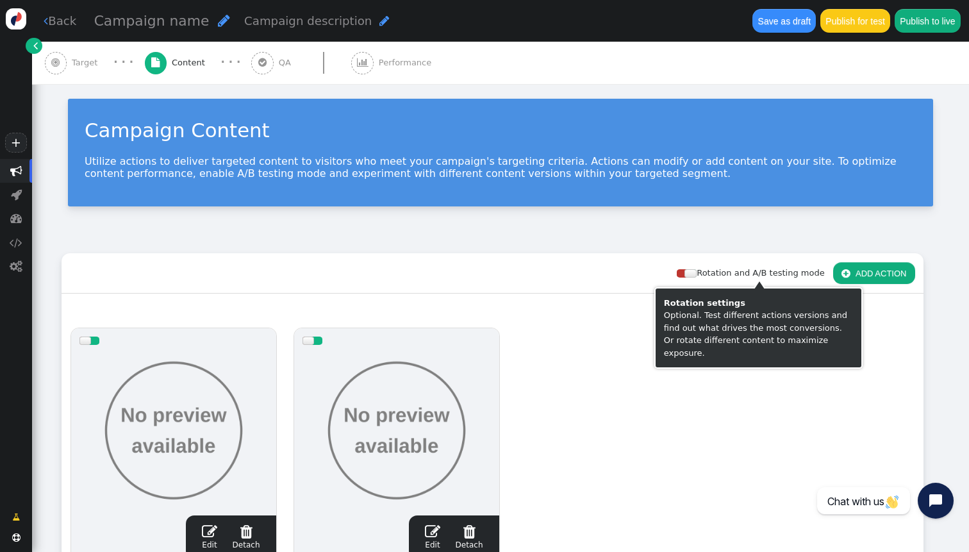
click at [696, 274] on div at bounding box center [691, 273] width 12 height 8
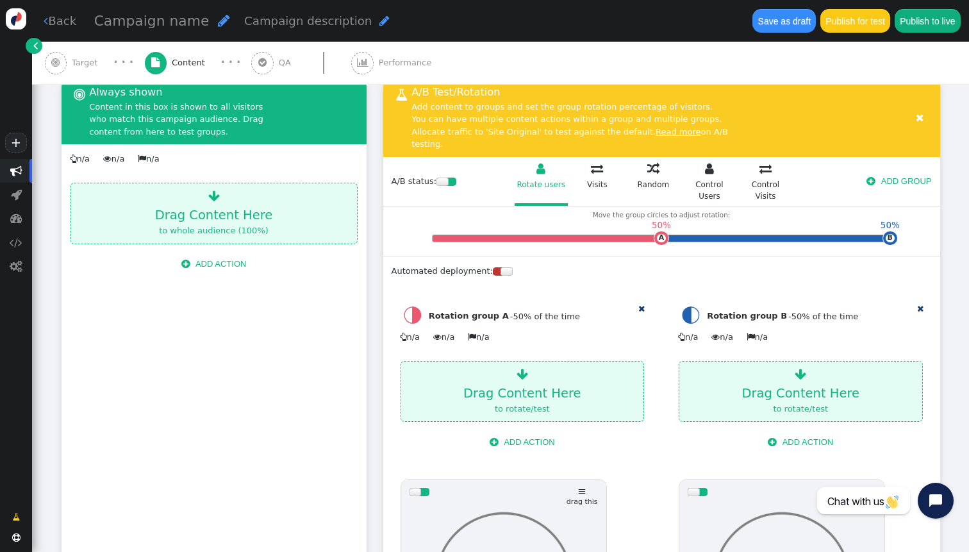
scroll to position [196, 0]
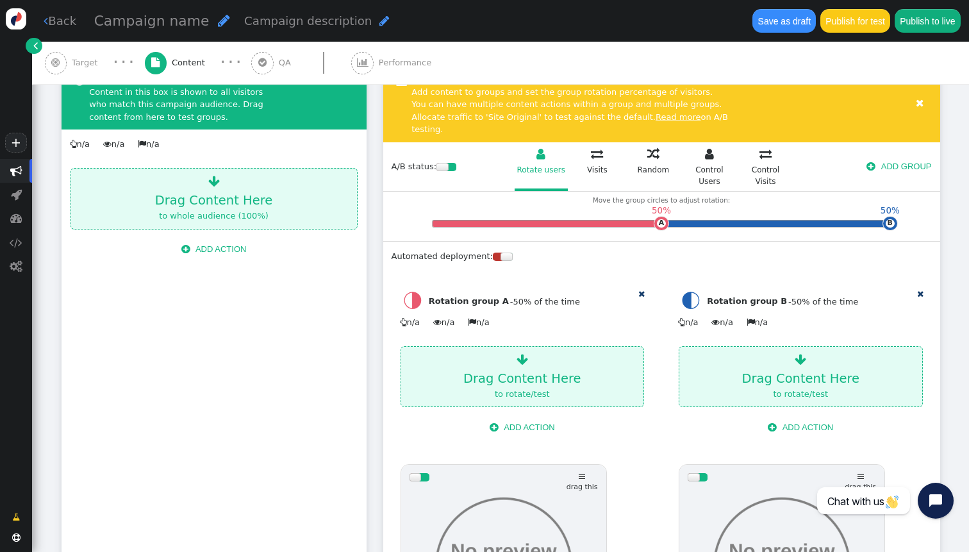
click at [229, 254] on button " ADD ACTION" at bounding box center [214, 249] width 82 height 22
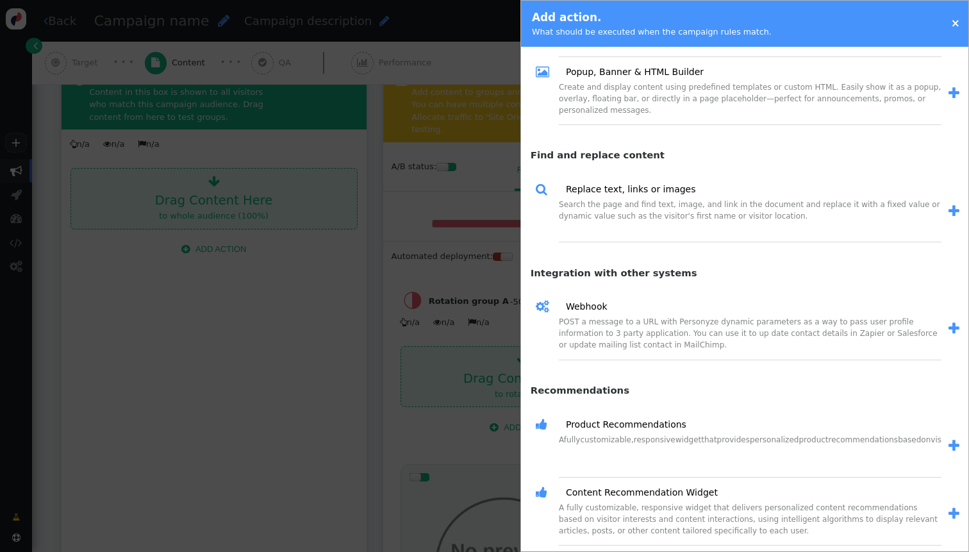
scroll to position [724, 0]
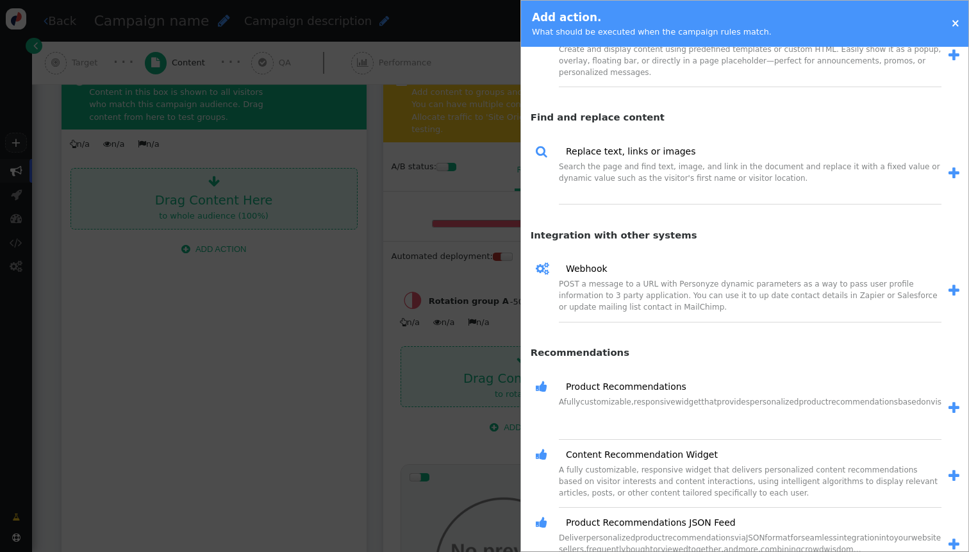
click at [475, 362] on div at bounding box center [484, 276] width 969 height 552
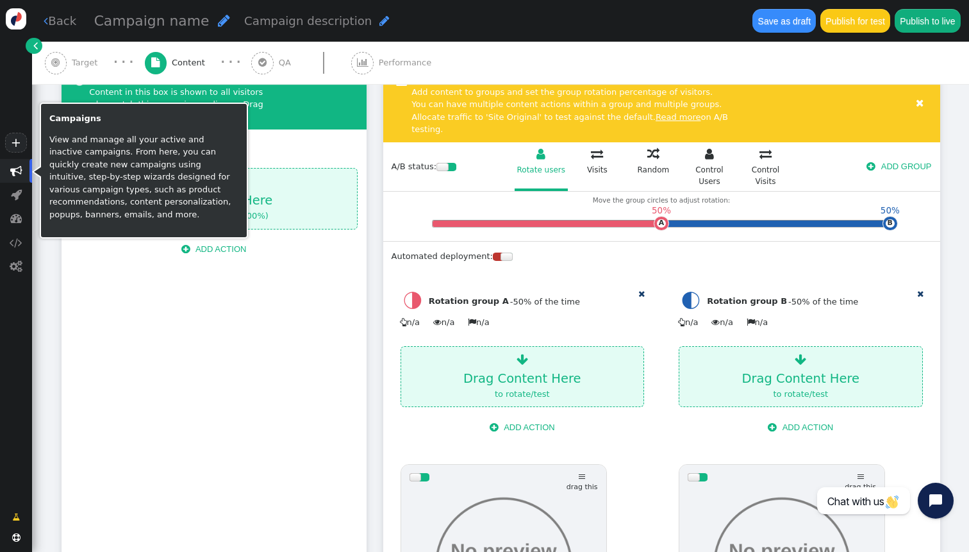
click at [21, 172] on span "" at bounding box center [16, 171] width 12 height 12
